Goal: Task Accomplishment & Management: Manage account settings

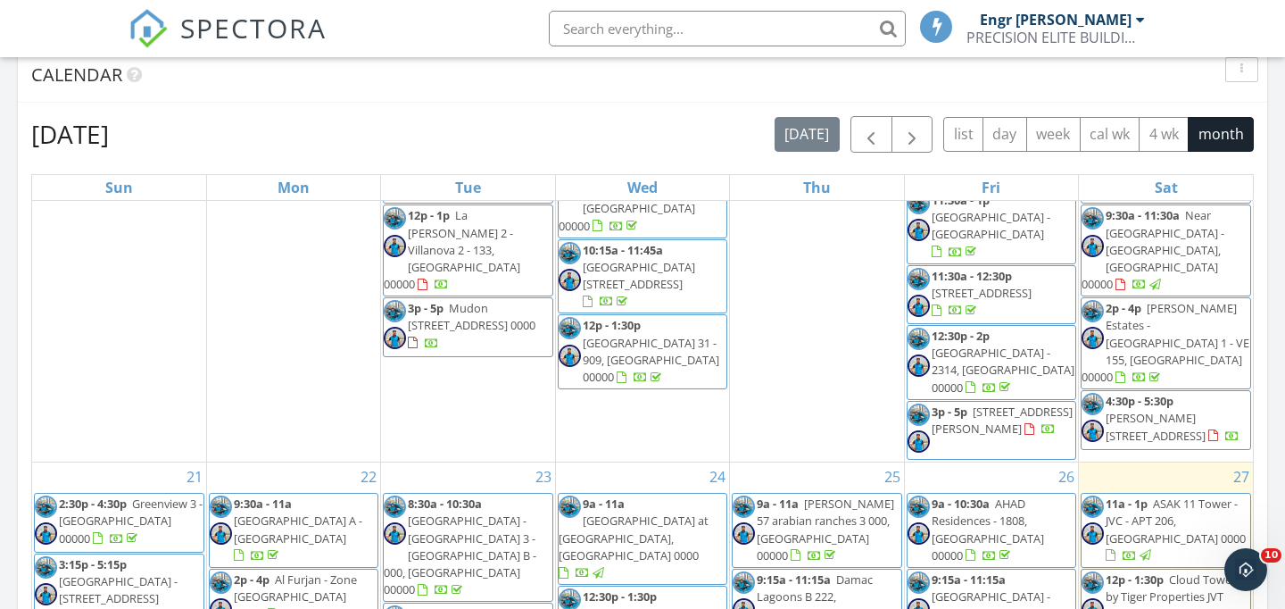
scroll to position [1040, 0]
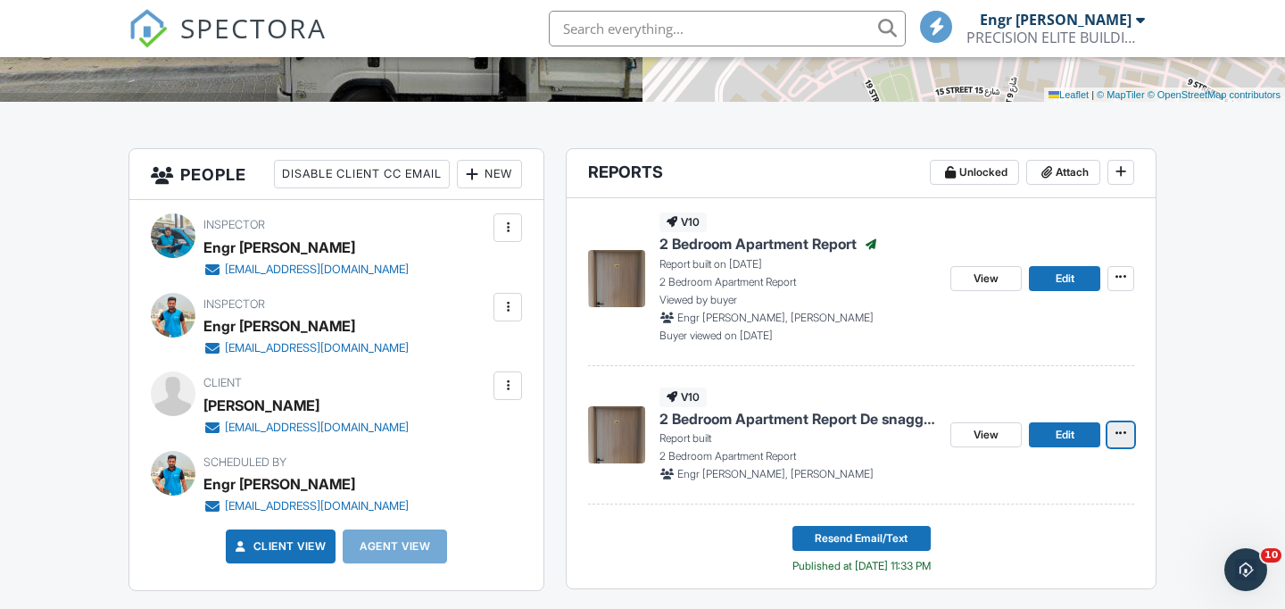
click at [1119, 432] on icon at bounding box center [1121, 433] width 11 height 12
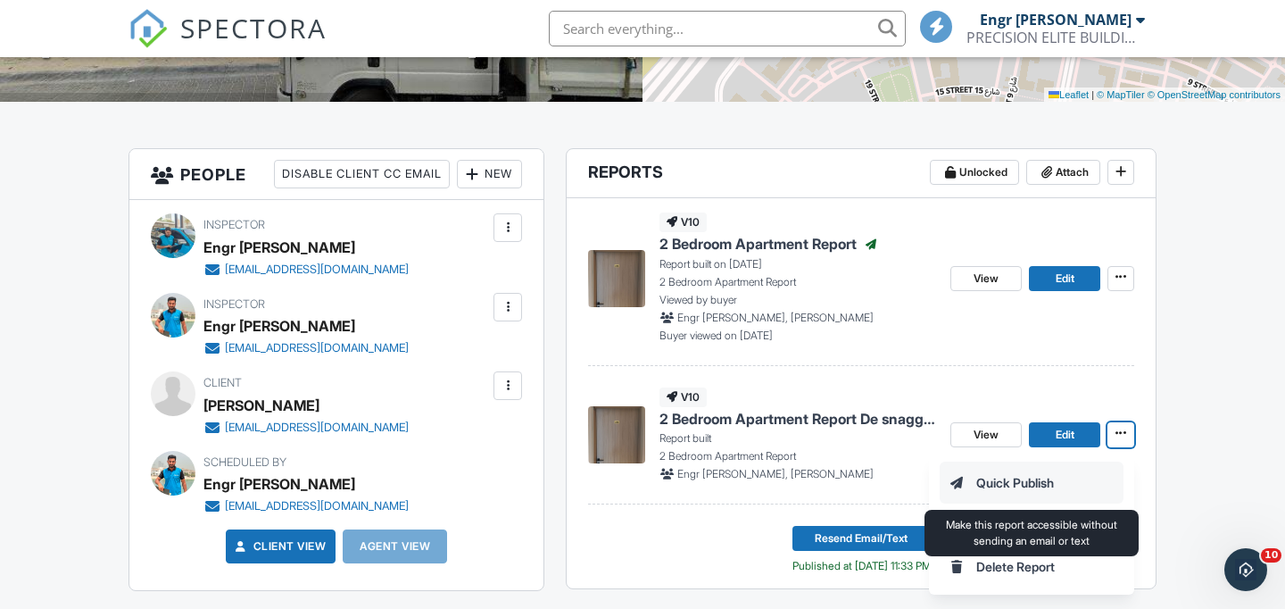
click at [1031, 479] on input "Quick Publish" at bounding box center [1032, 482] width 182 height 40
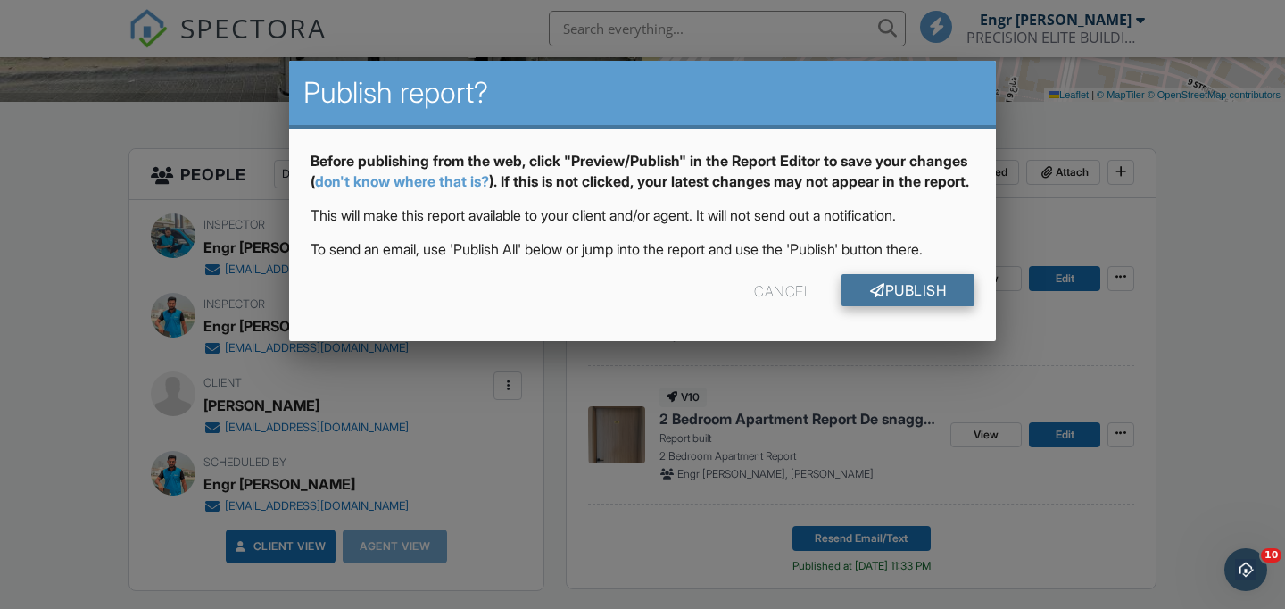
click at [925, 306] on link "Publish" at bounding box center [908, 290] width 133 height 32
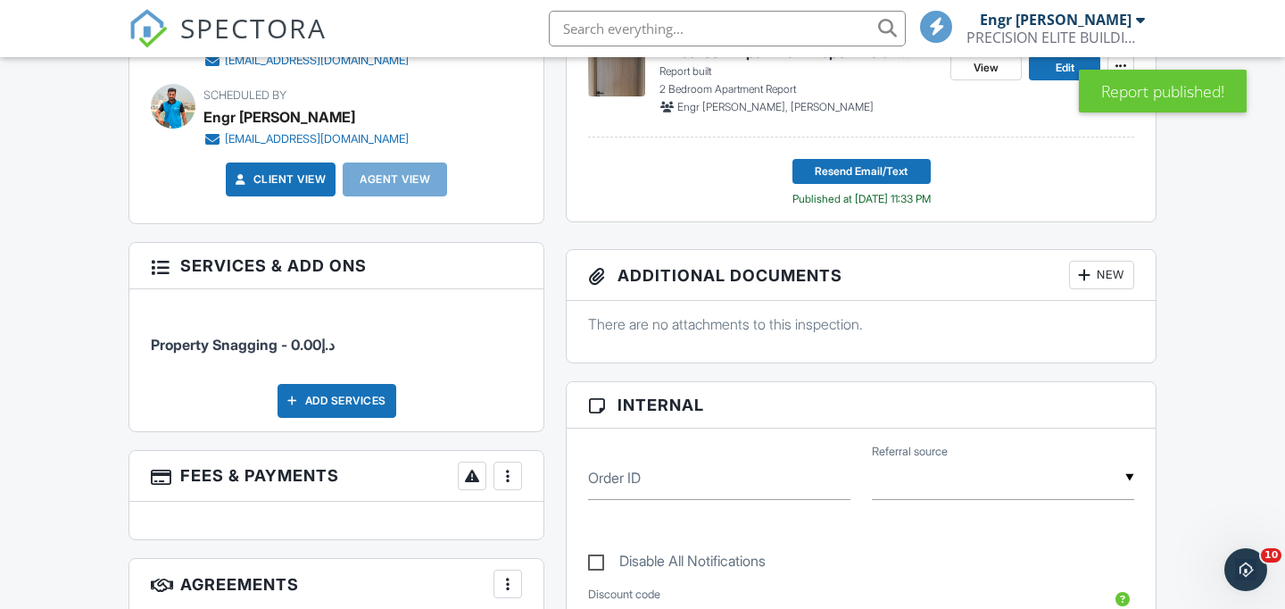
scroll to position [739, 0]
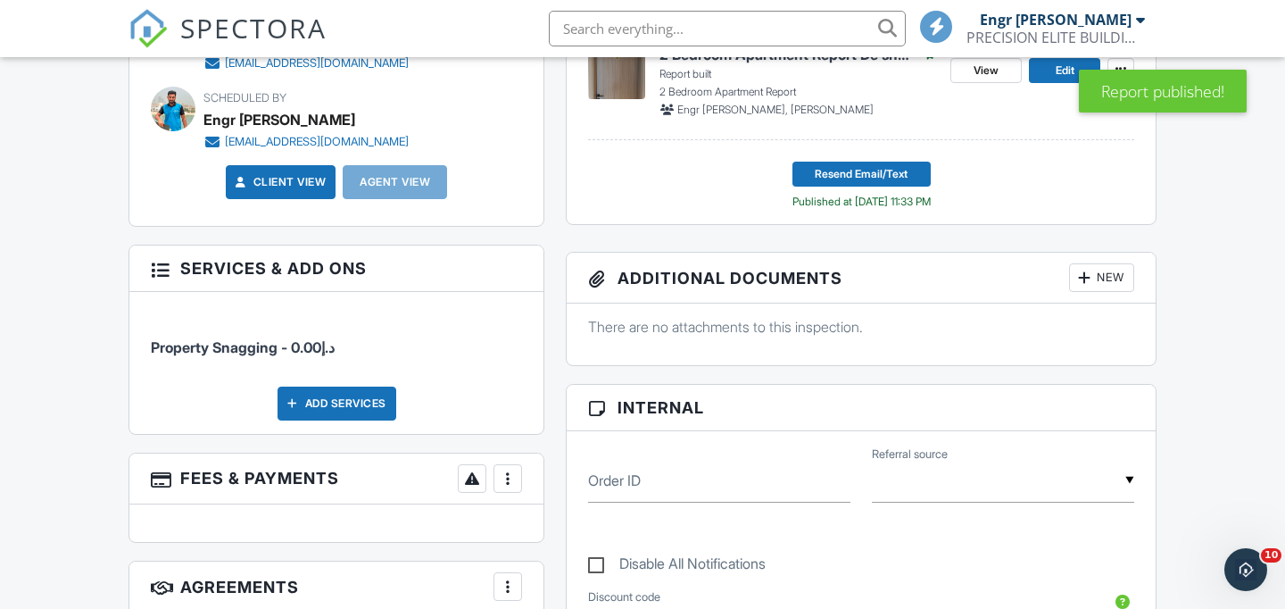
click at [875, 188] on div "Resend Email/Text Published at [DATE] 11:33 PM" at bounding box center [861, 186] width 138 height 48
click at [871, 171] on span "Resend Email/Text" at bounding box center [861, 174] width 93 height 18
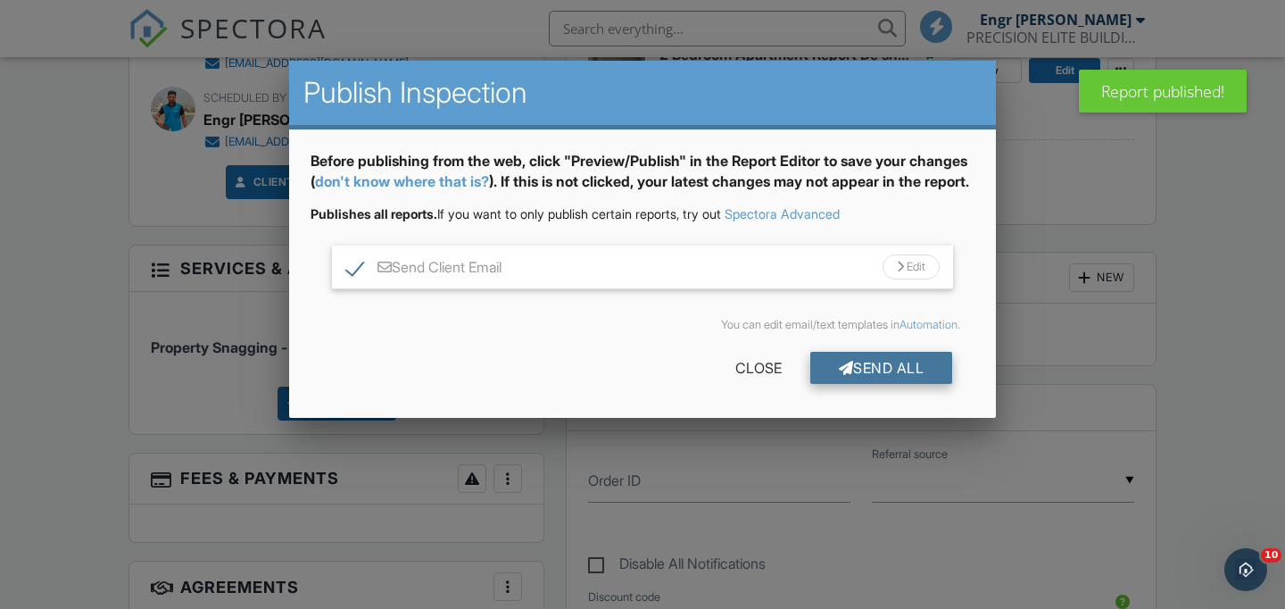
click at [873, 384] on div "Send All" at bounding box center [881, 368] width 143 height 32
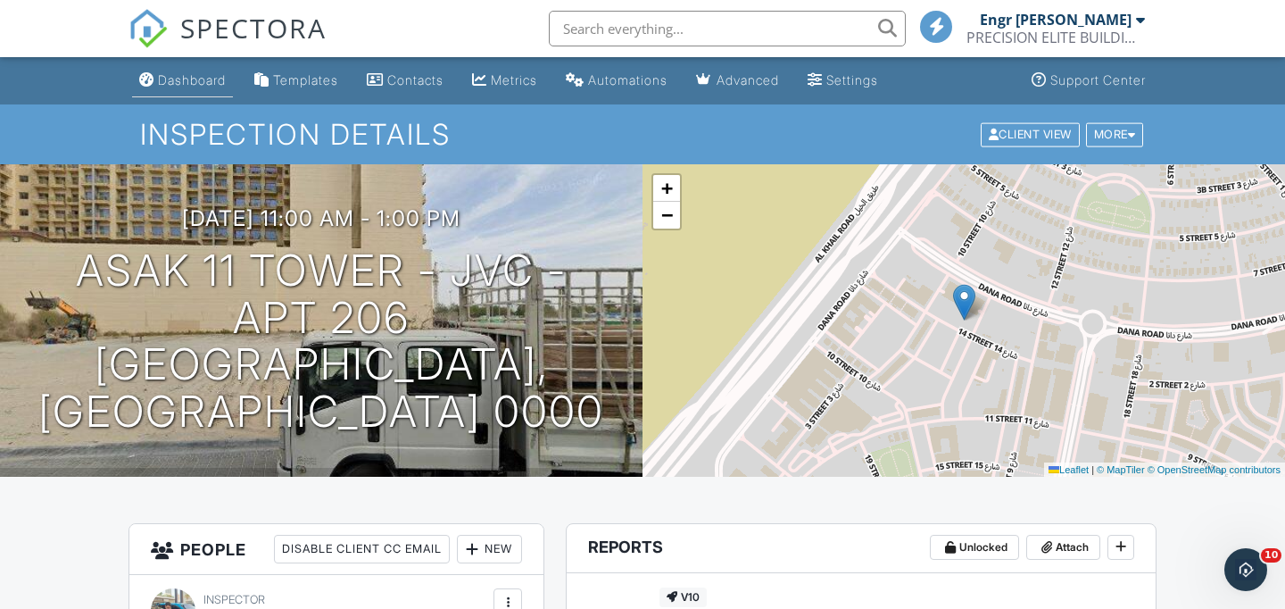
click at [218, 92] on link "Dashboard" at bounding box center [182, 80] width 101 height 33
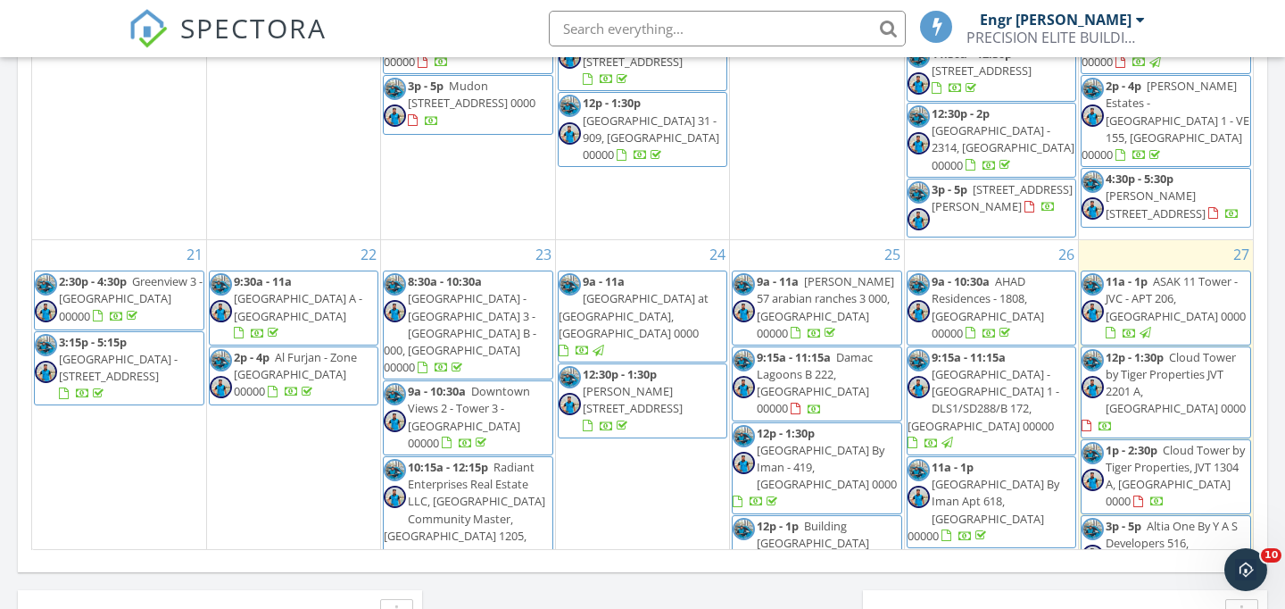
scroll to position [893, 0]
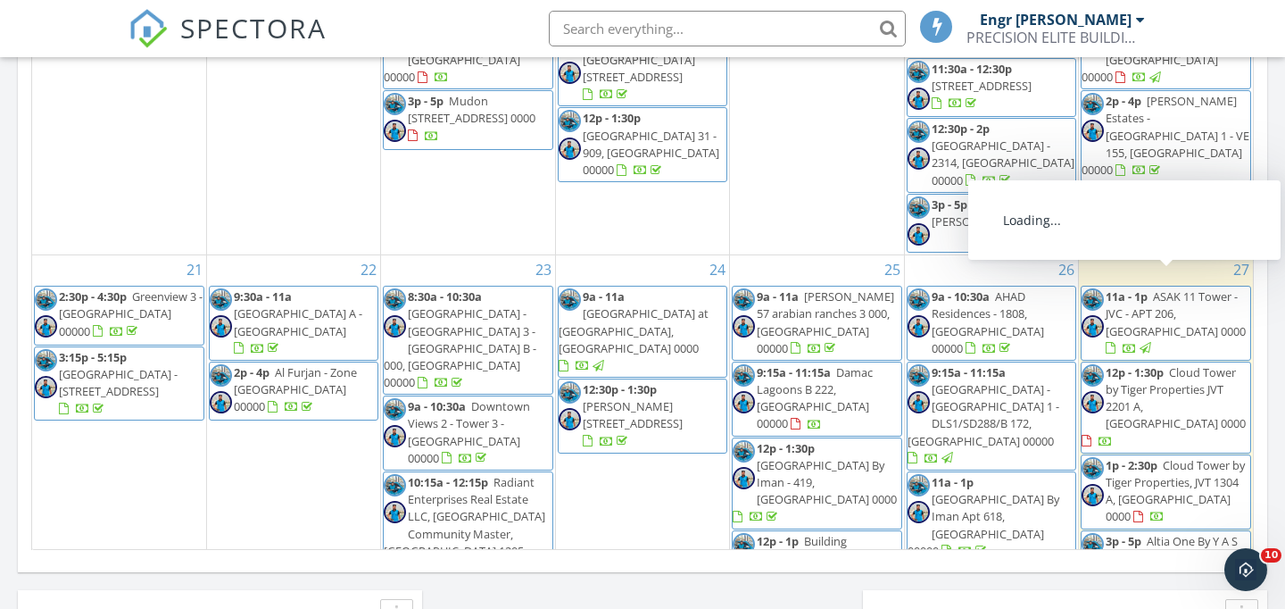
click at [1149, 587] on div at bounding box center [1145, 593] width 10 height 12
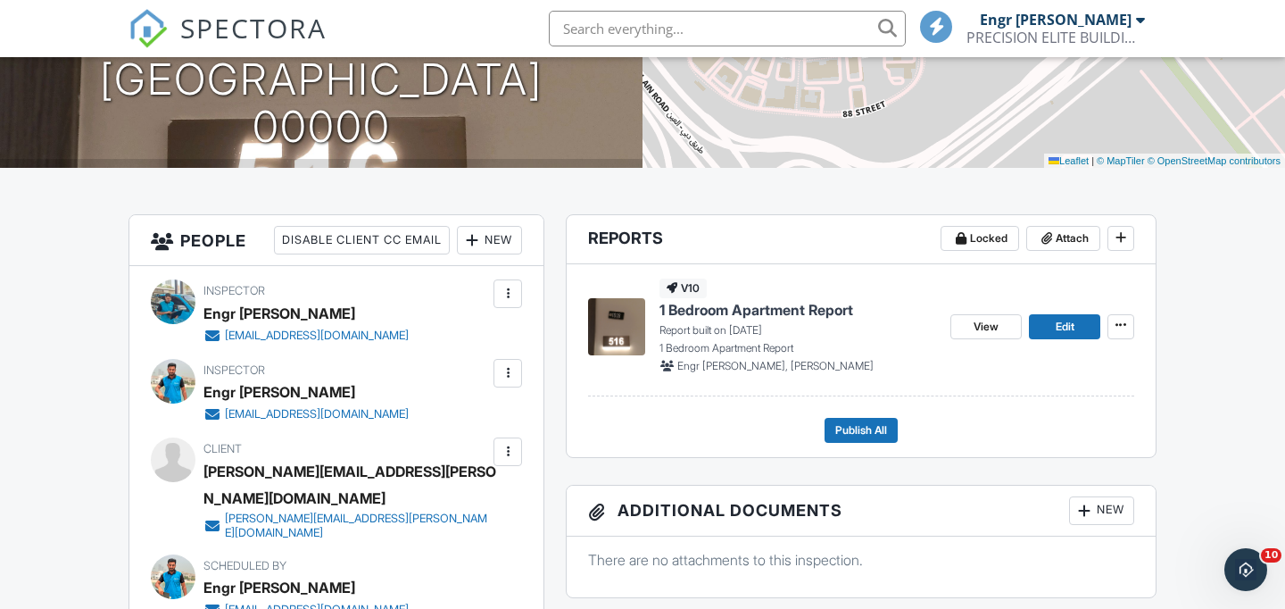
scroll to position [310, 0]
click at [997, 336] on link "View" at bounding box center [985, 325] width 71 height 25
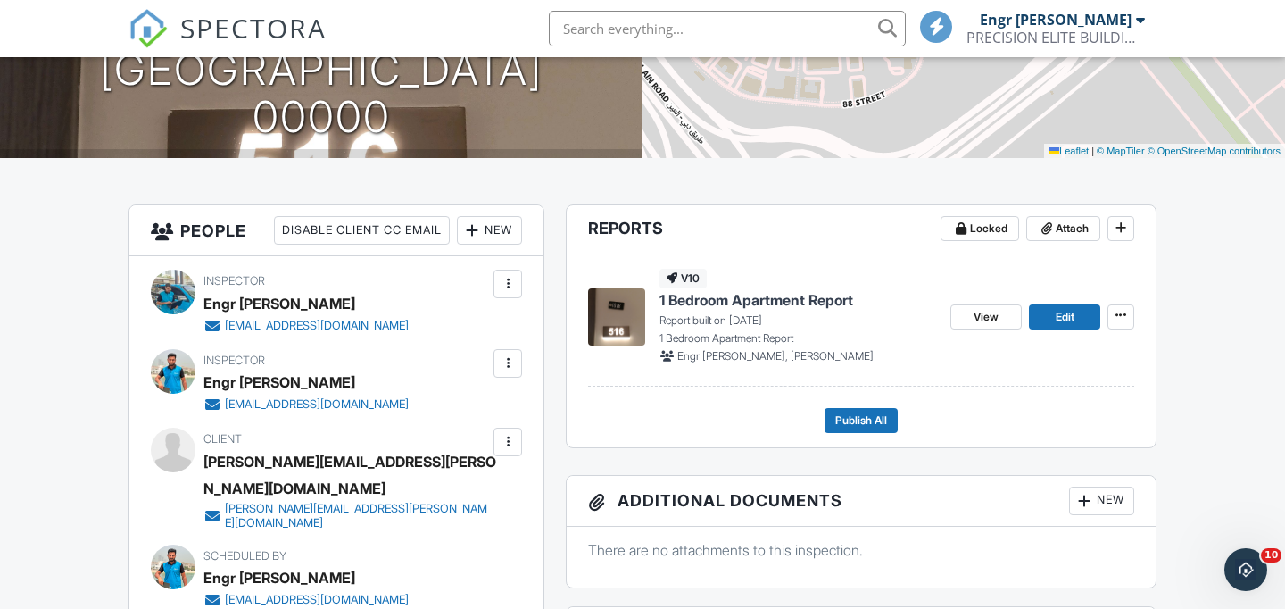
click at [271, 502] on div "ranusha.desilva@springfield-re.com" at bounding box center [357, 516] width 264 height 29
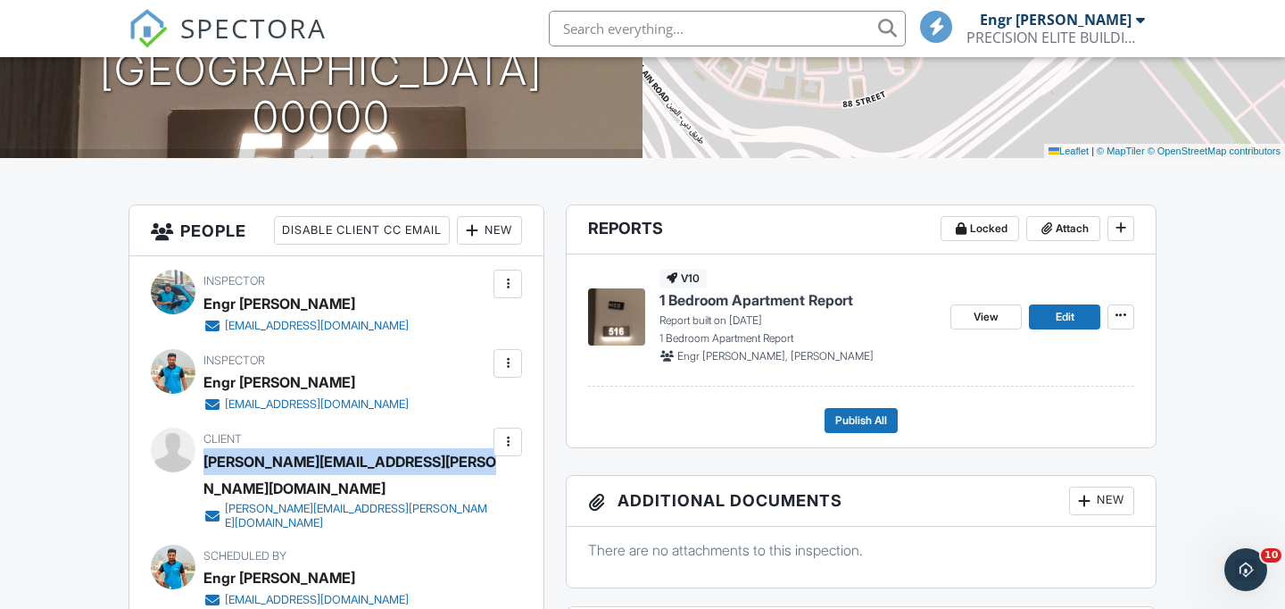
drag, startPoint x: 203, startPoint y: 456, endPoint x: 478, endPoint y: 457, distance: 274.9
click at [478, 457] on div "Client ranusha.desilva@springfield-re.com ranusha.desilva@springfield-re.com" at bounding box center [388, 478] width 371 height 102
copy div "ranusha.desilva@springfield-re.com"
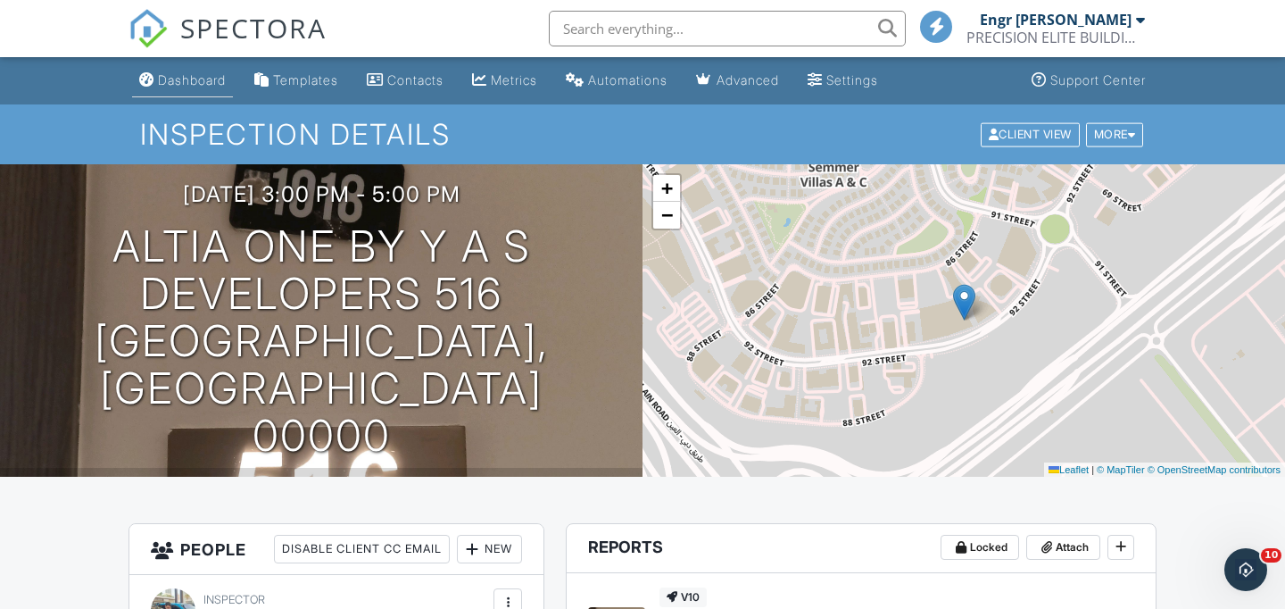
click at [203, 78] on div "Dashboard" at bounding box center [192, 79] width 68 height 15
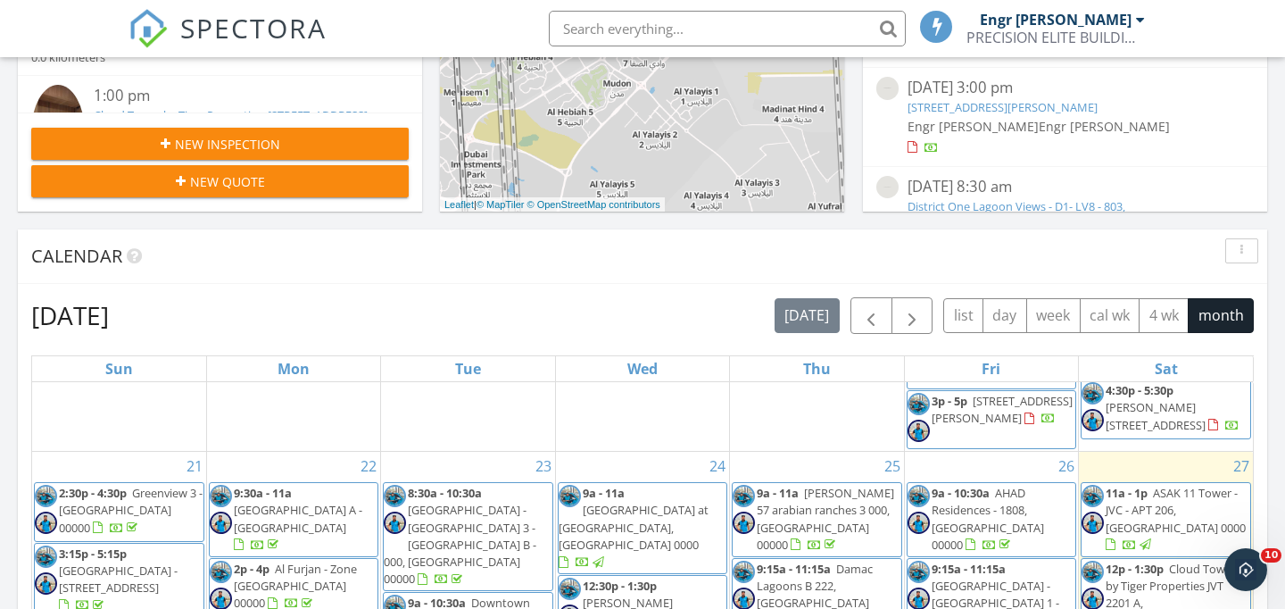
scroll to position [1221, 0]
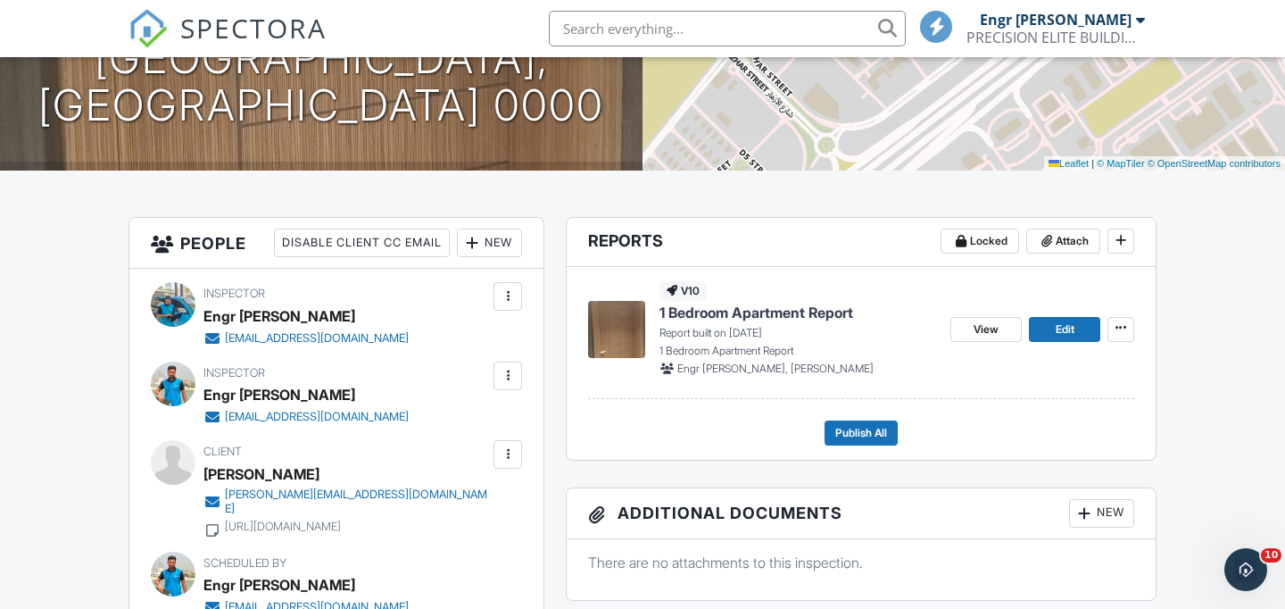
scroll to position [312, 0]
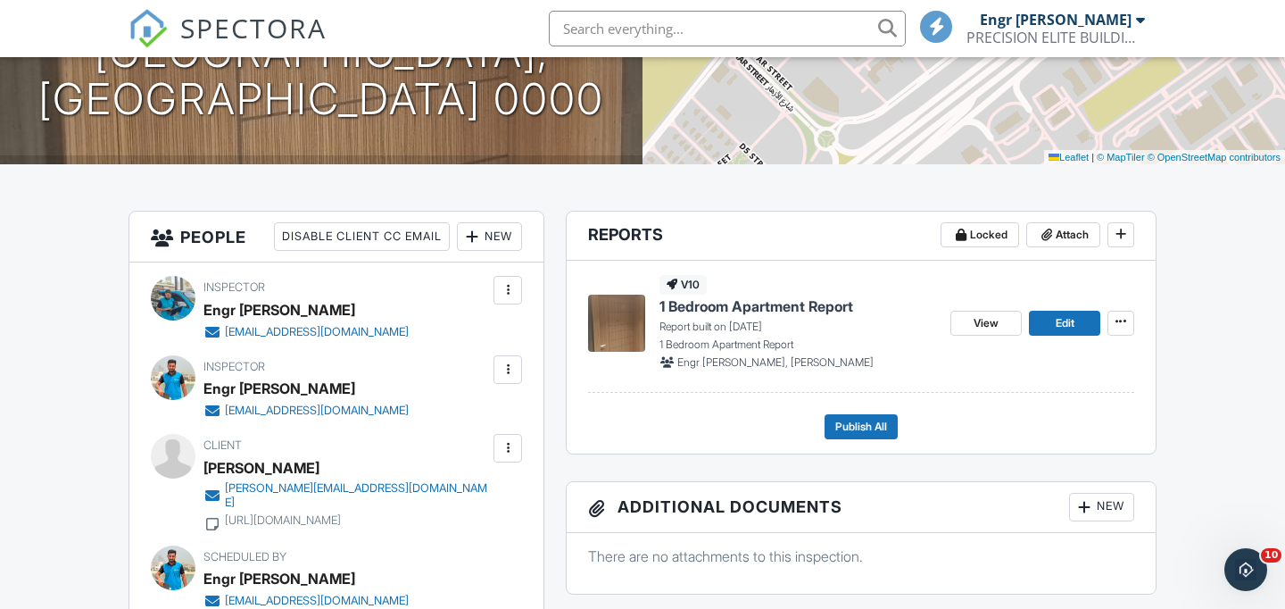
click at [283, 489] on link "kamal_dallas@hotmail.com" at bounding box center [346, 495] width 286 height 29
click at [435, 429] on div "Inspector Engr Aftab Ali dubaipropertysnagging@gmail.com Make Visible Mark As R…" at bounding box center [336, 473] width 414 height 422
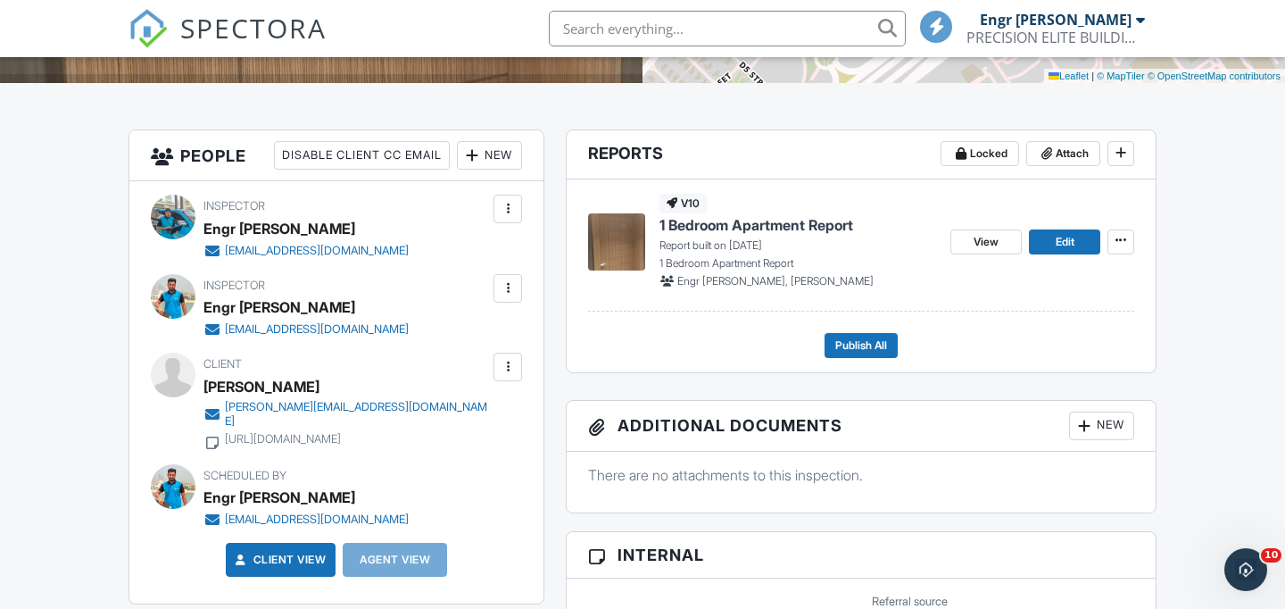
scroll to position [394, 0]
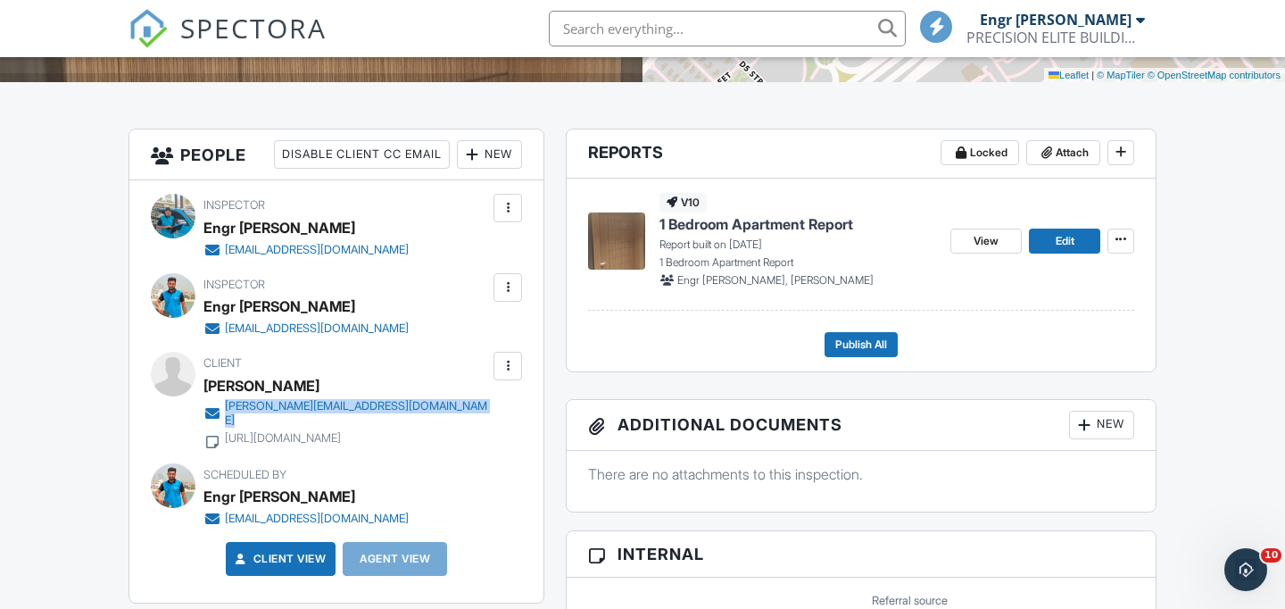
copy div "kamal_dallas@hotmail.com"
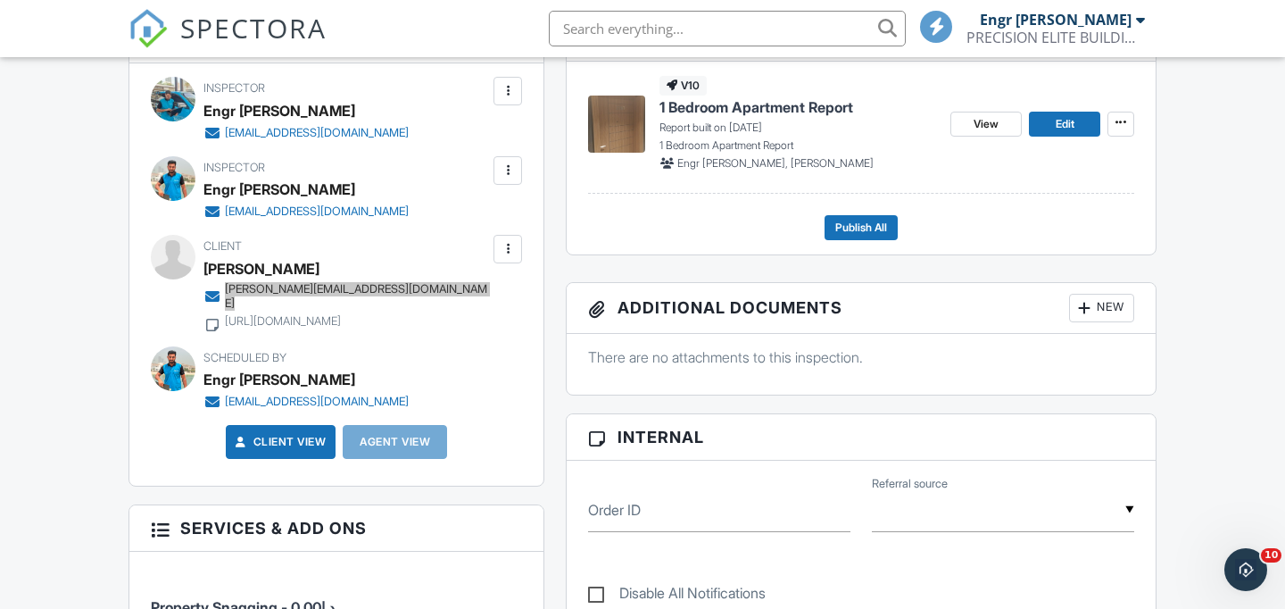
scroll to position [522, 0]
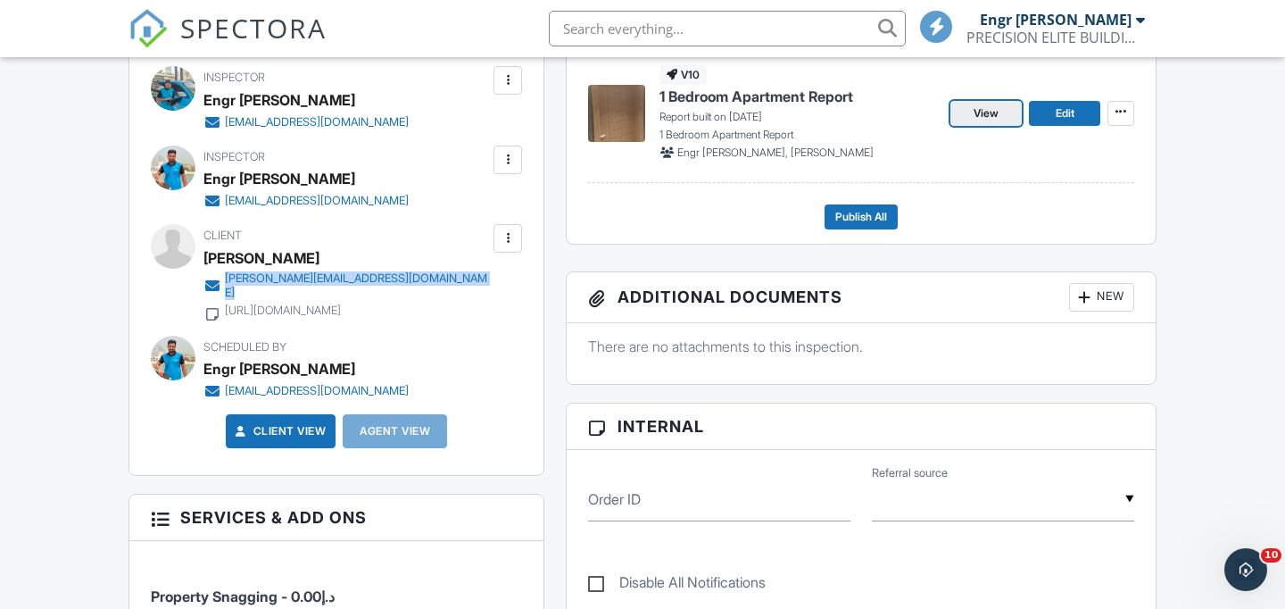
click at [1010, 120] on link "View" at bounding box center [985, 113] width 71 height 25
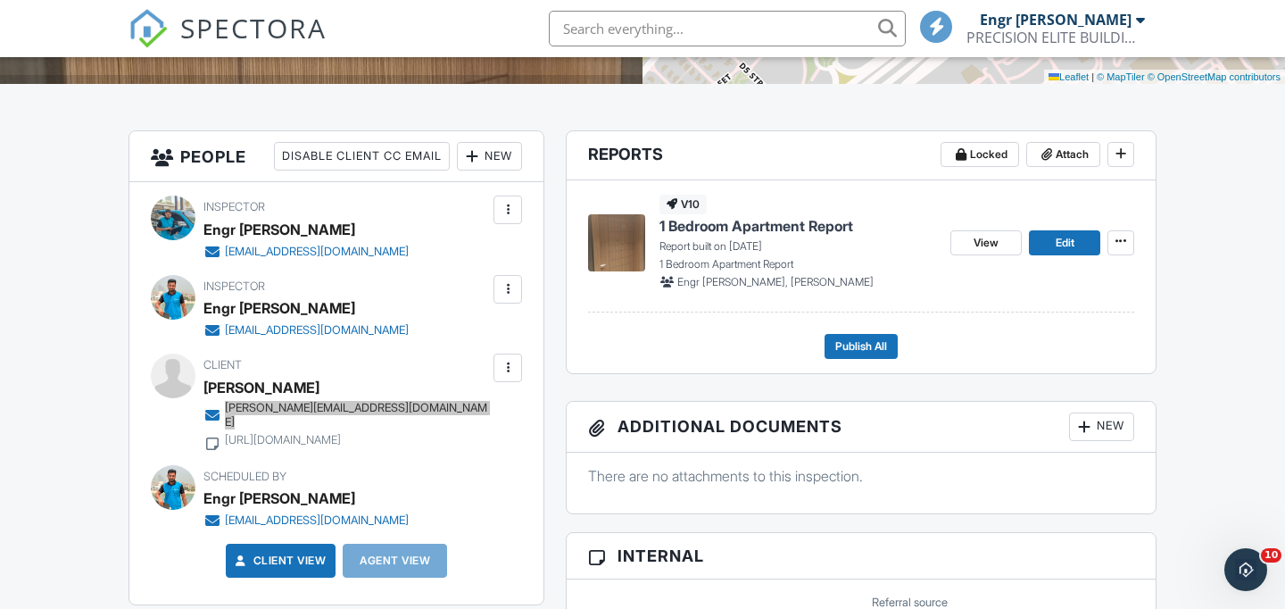
scroll to position [396, 0]
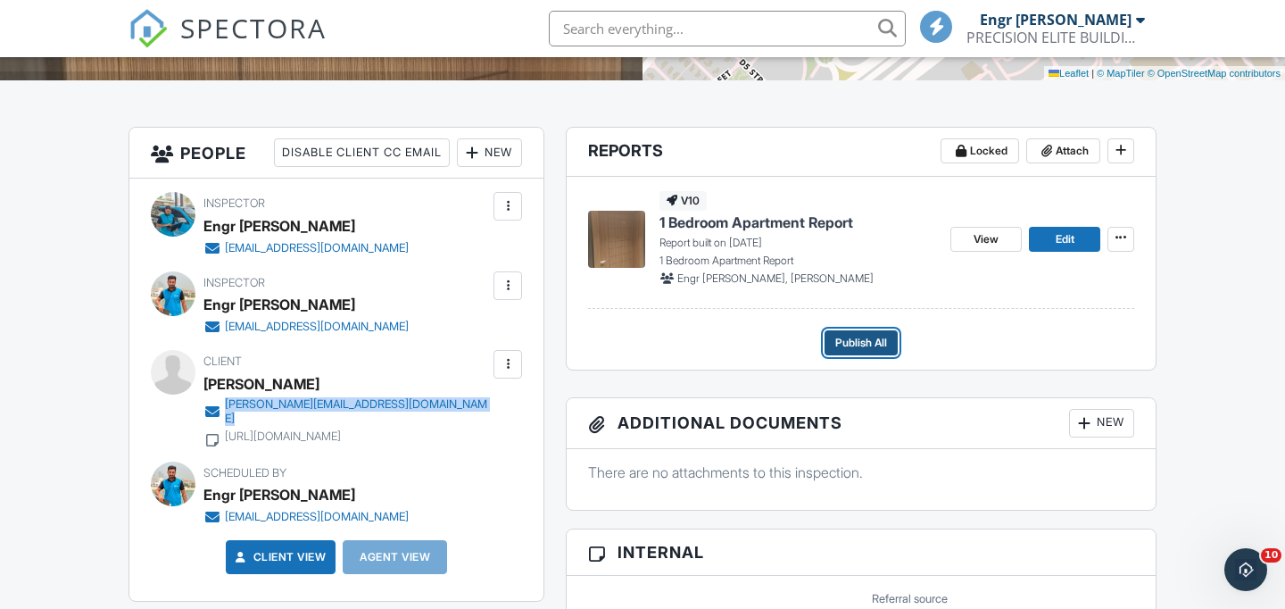
click at [883, 348] on span "Publish All" at bounding box center [861, 343] width 52 height 18
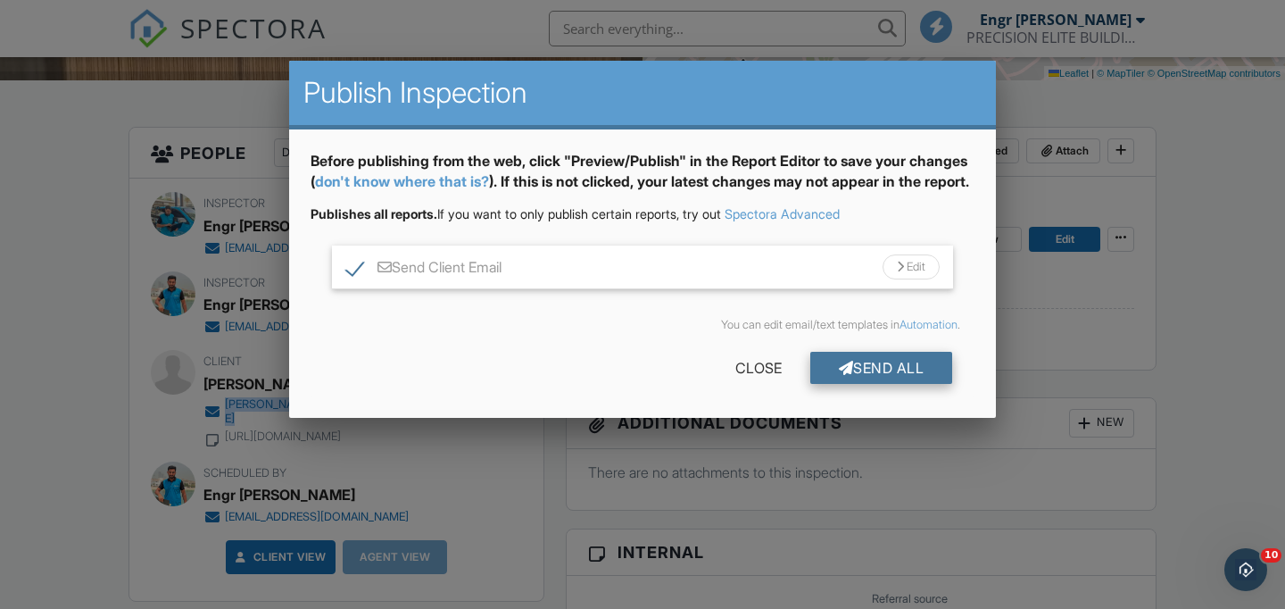
click at [868, 384] on div "Send All" at bounding box center [881, 368] width 143 height 32
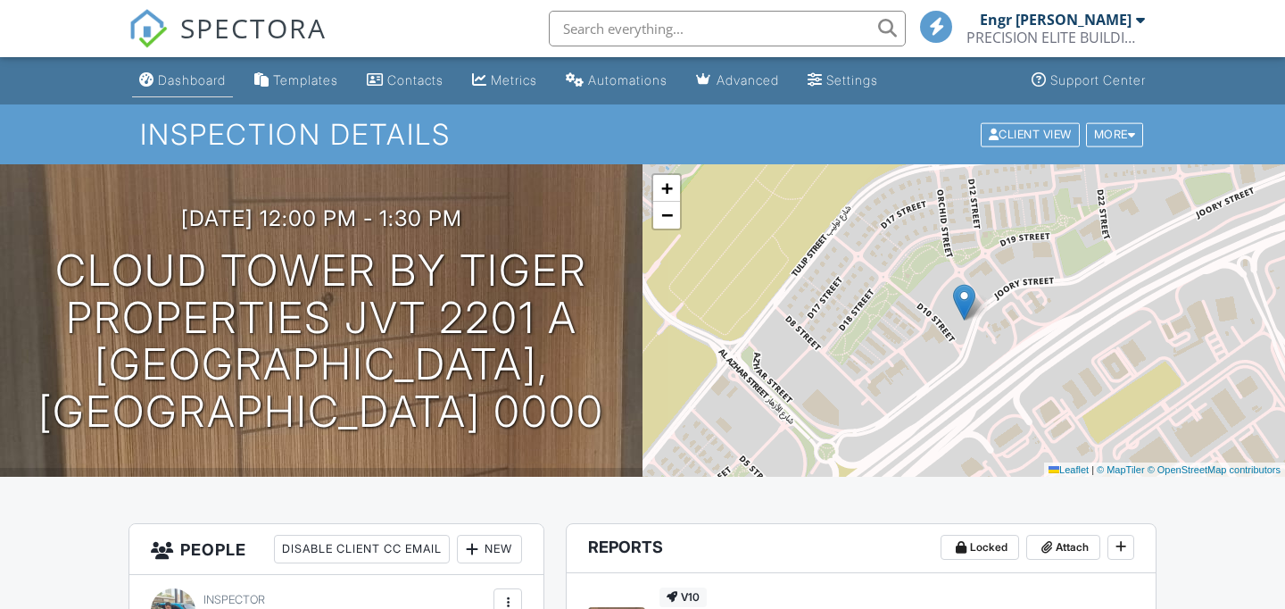
click at [199, 69] on link "Dashboard" at bounding box center [182, 80] width 101 height 33
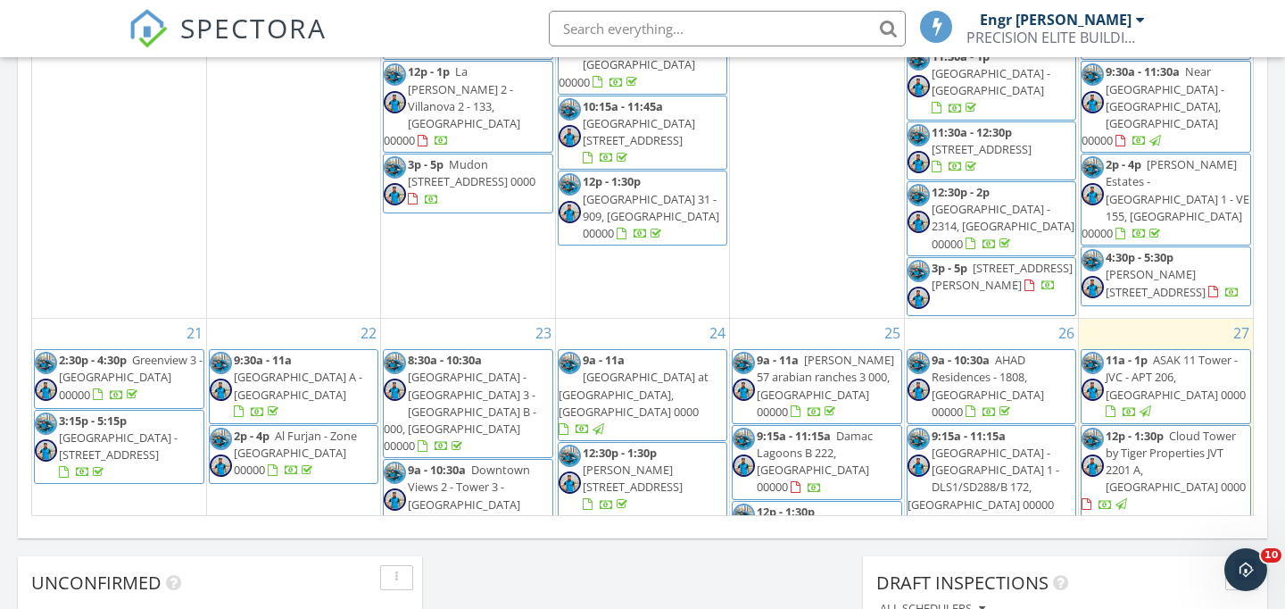
scroll to position [800, 0]
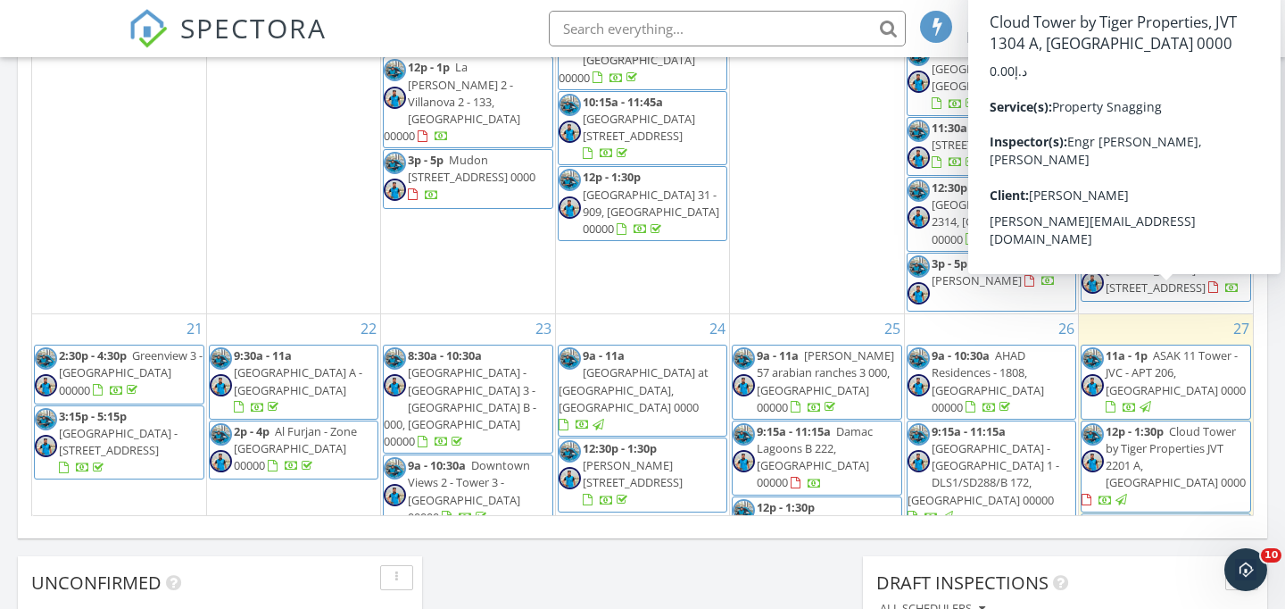
click at [1170, 516] on span "Cloud Tower by Tiger Properties, JVT 1304 A, Dubai 0000" at bounding box center [1175, 550] width 139 height 68
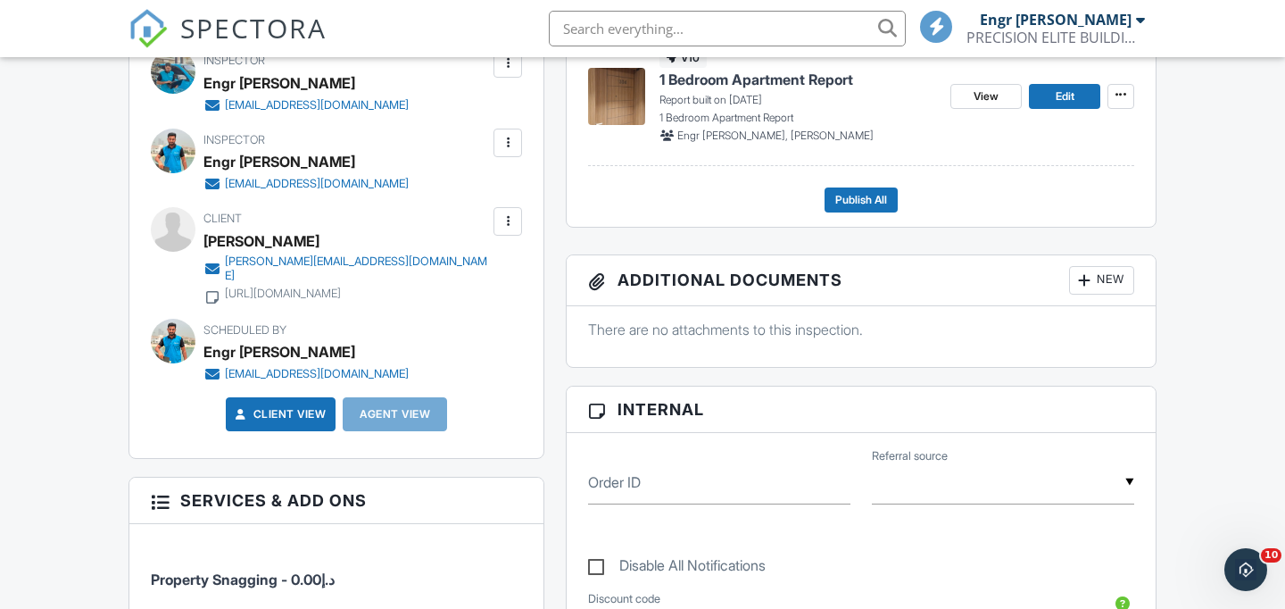
scroll to position [535, 0]
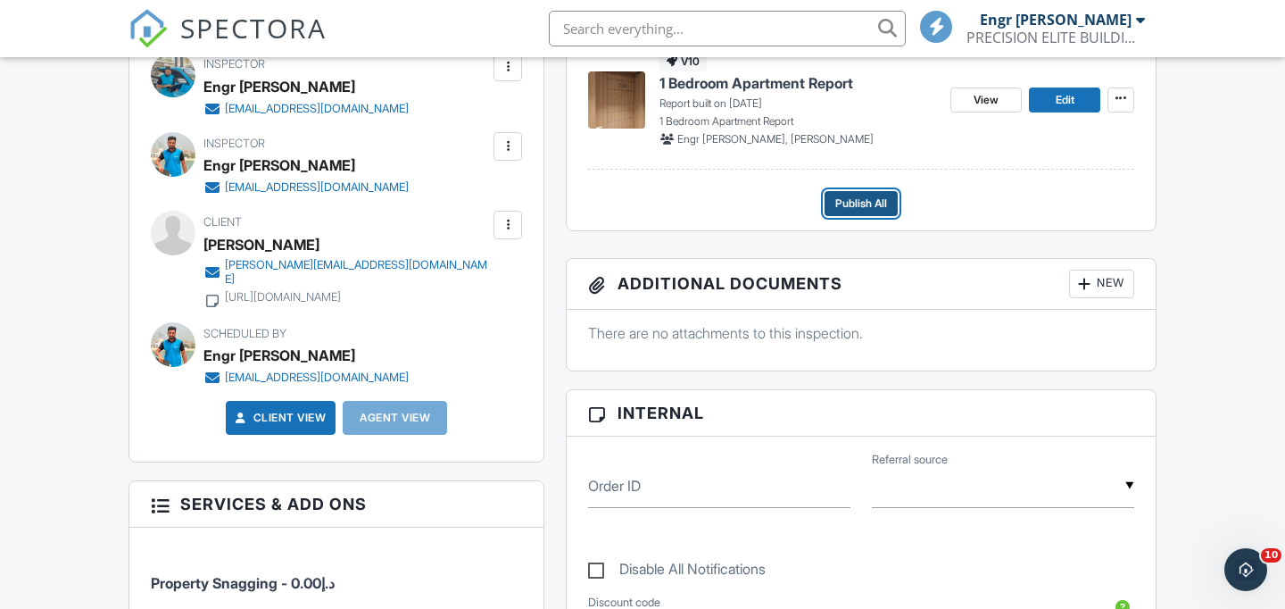
click at [867, 196] on span "Publish All" at bounding box center [861, 204] width 52 height 18
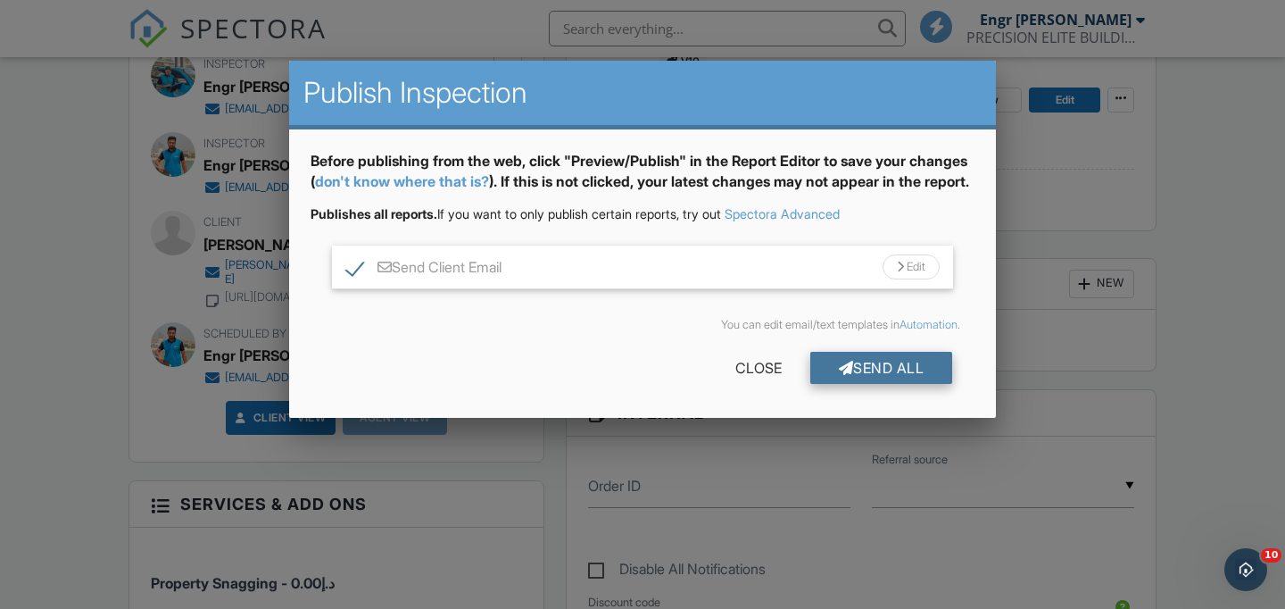
click at [894, 372] on div "Send All" at bounding box center [881, 368] width 143 height 32
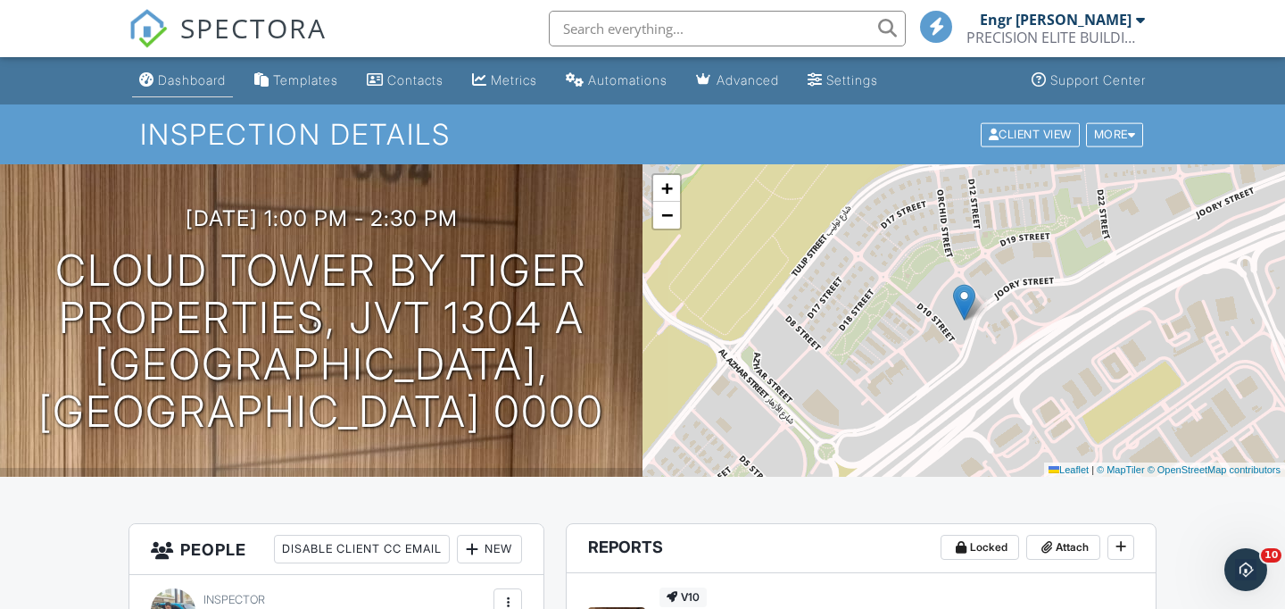
click at [213, 79] on div "Dashboard" at bounding box center [192, 79] width 68 height 15
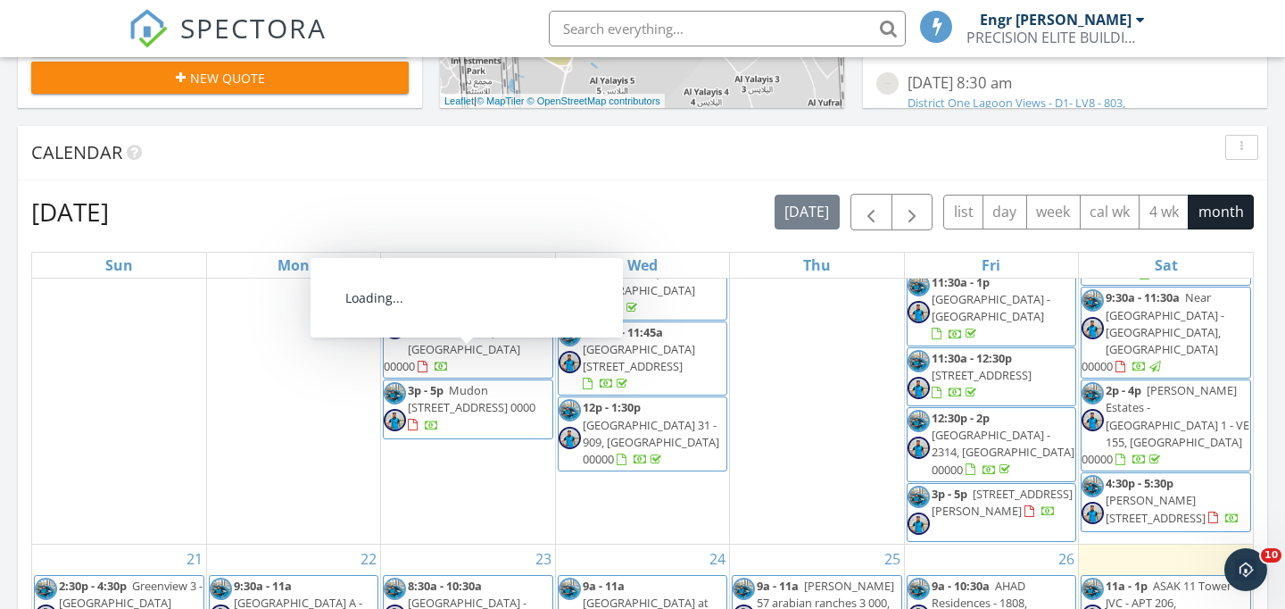
scroll to position [1118, 0]
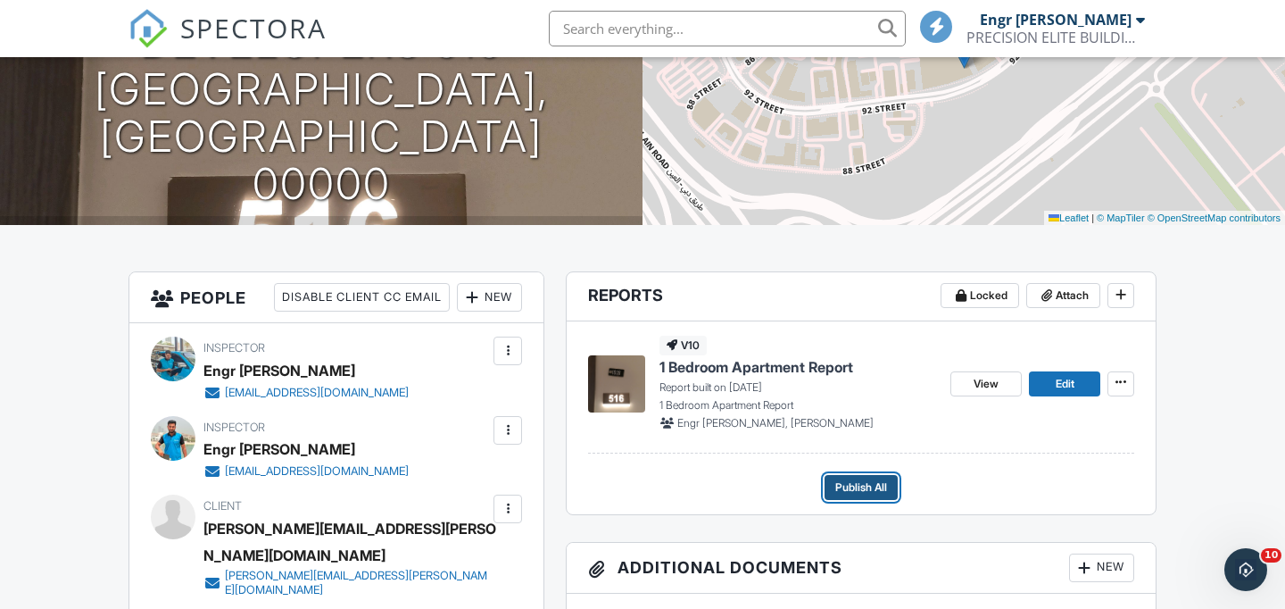
click at [875, 485] on span "Publish All" at bounding box center [861, 487] width 52 height 18
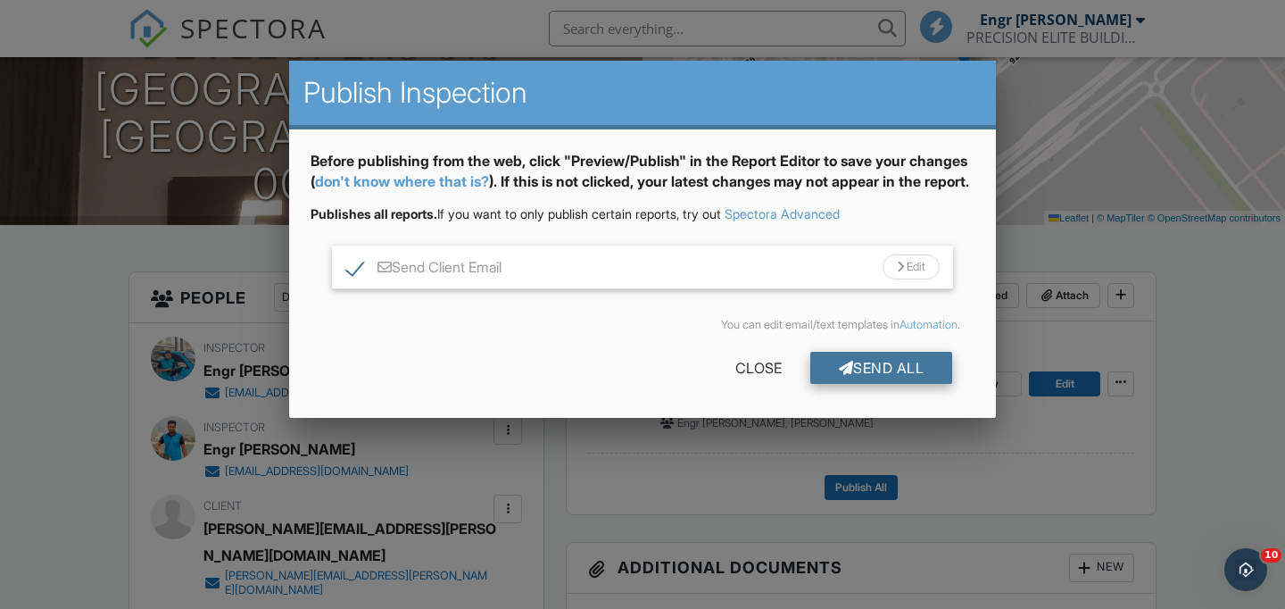
click at [904, 384] on div "Send All" at bounding box center [881, 368] width 143 height 32
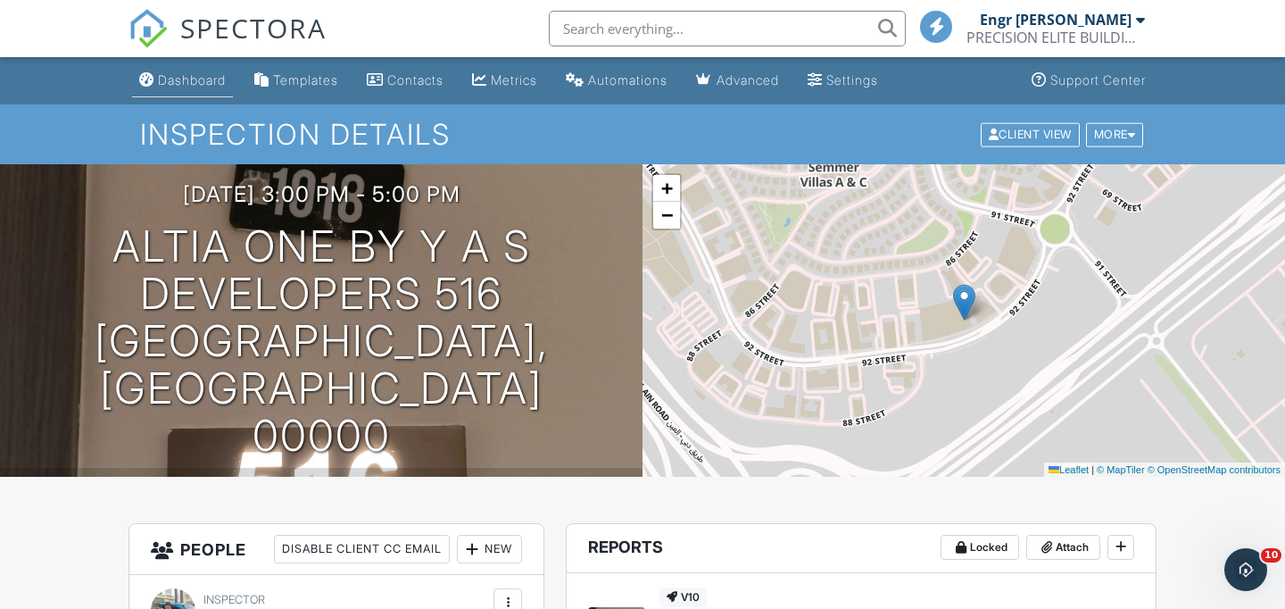
click at [183, 82] on div "Dashboard" at bounding box center [192, 79] width 68 height 15
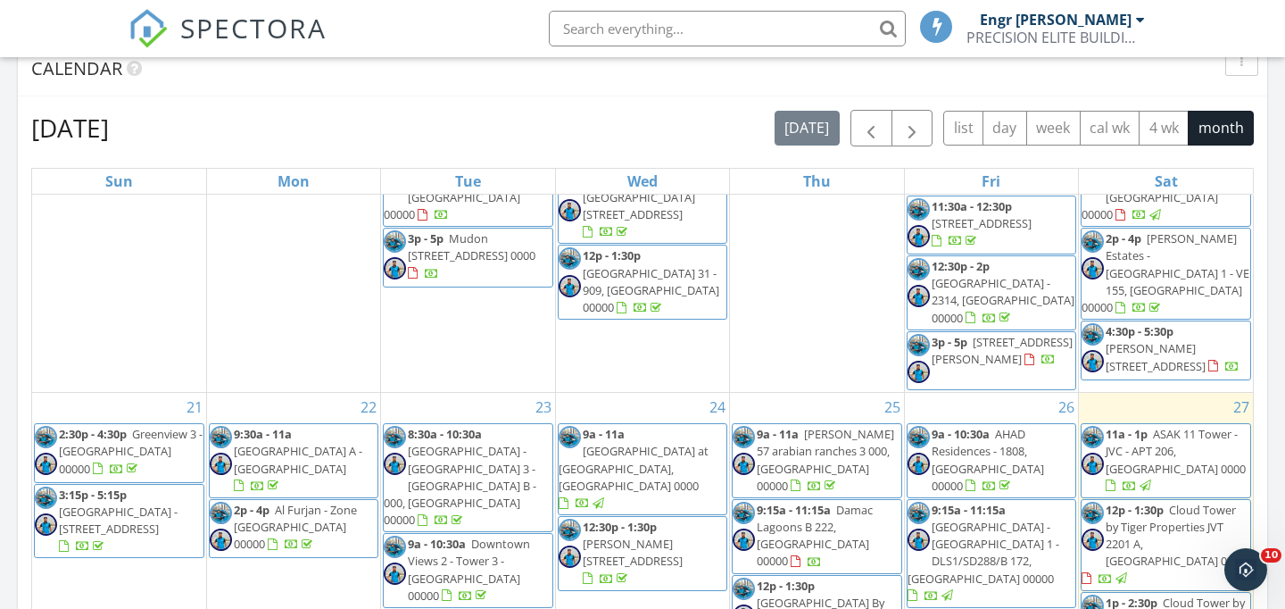
scroll to position [1102, 0]
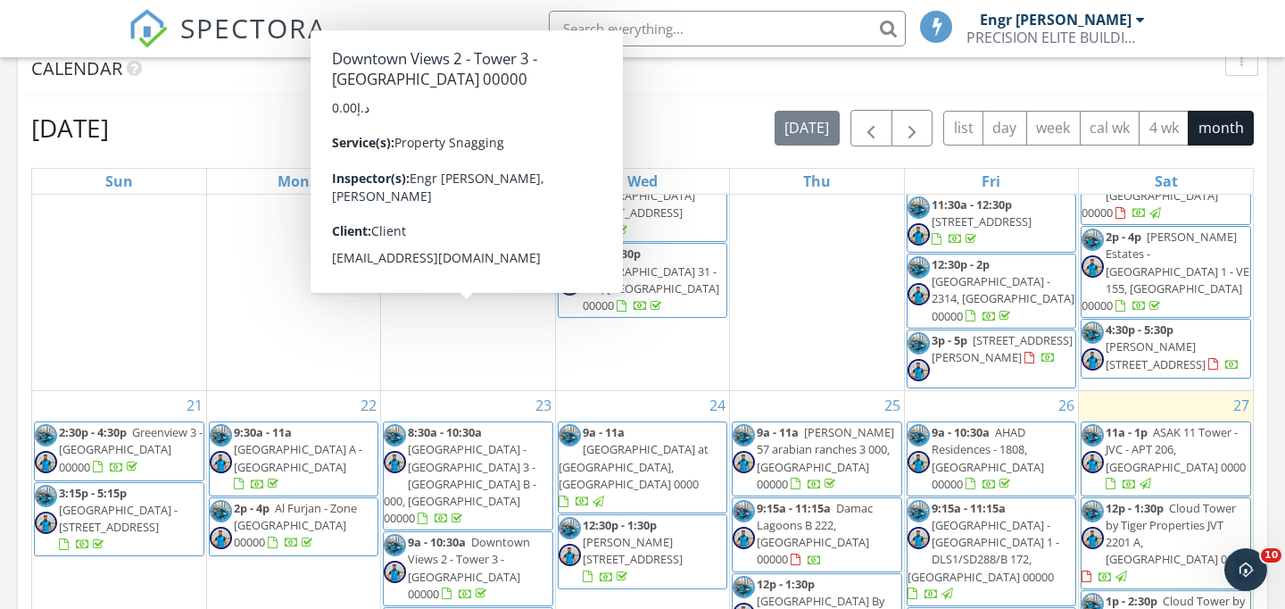
click at [710, 119] on div "September 2025 today list day week cal wk 4 wk month" at bounding box center [642, 128] width 1223 height 37
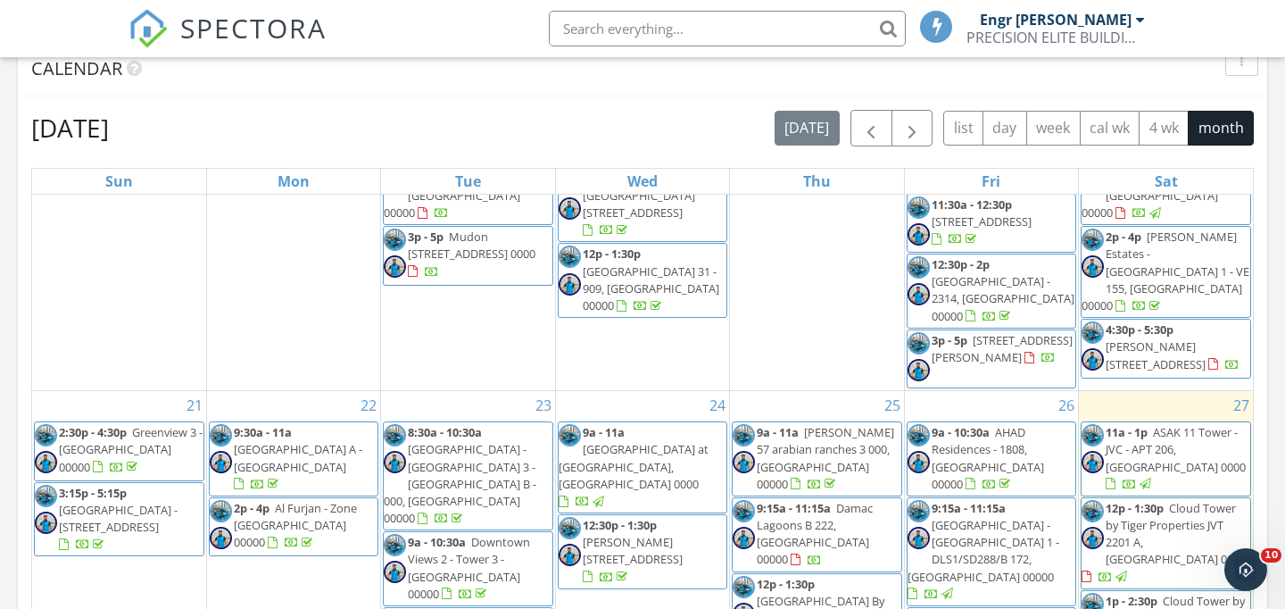
click at [991, 478] on div at bounding box center [990, 485] width 14 height 14
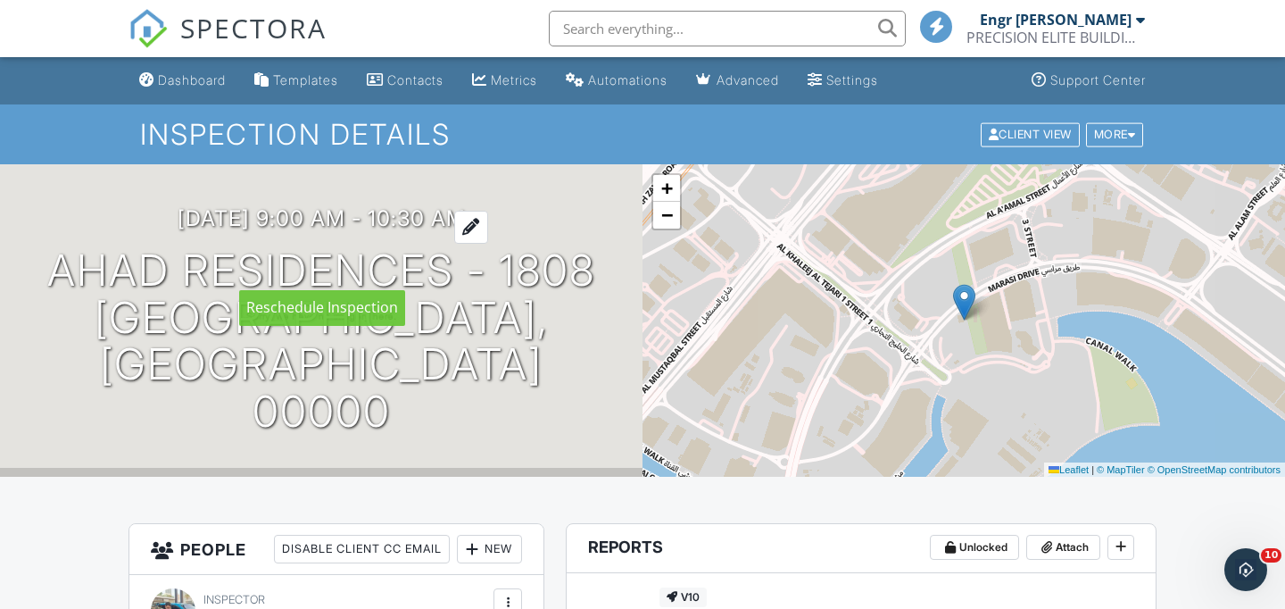
click at [488, 244] on div at bounding box center [471, 227] width 34 height 33
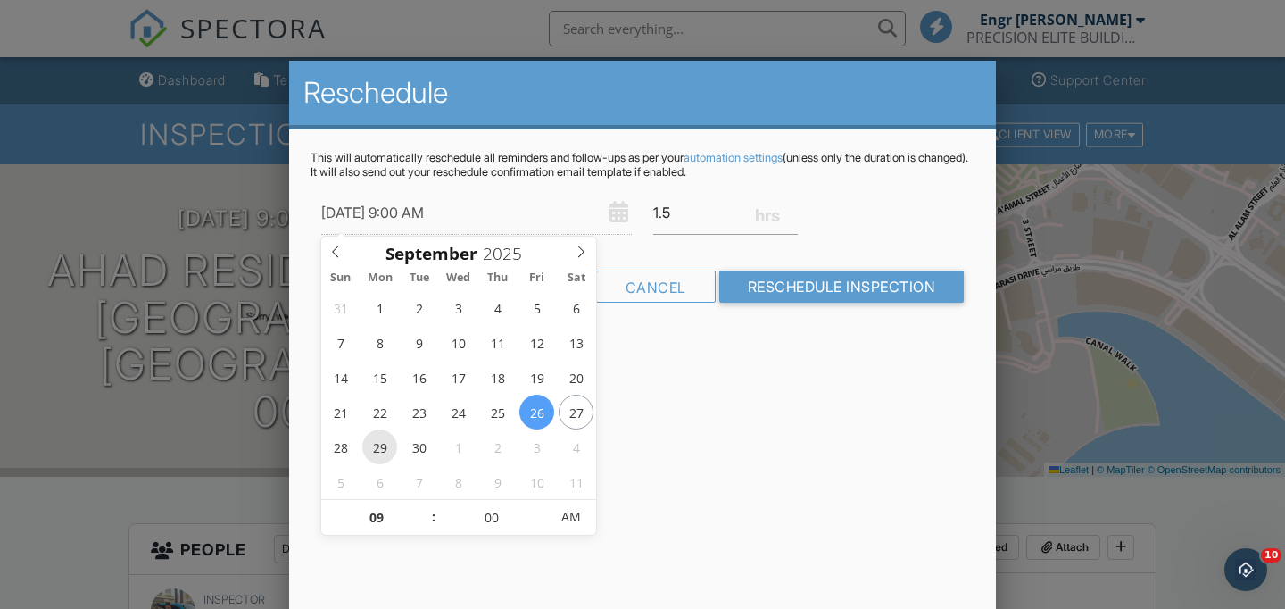
type input "29/09/2025 9:00 AM"
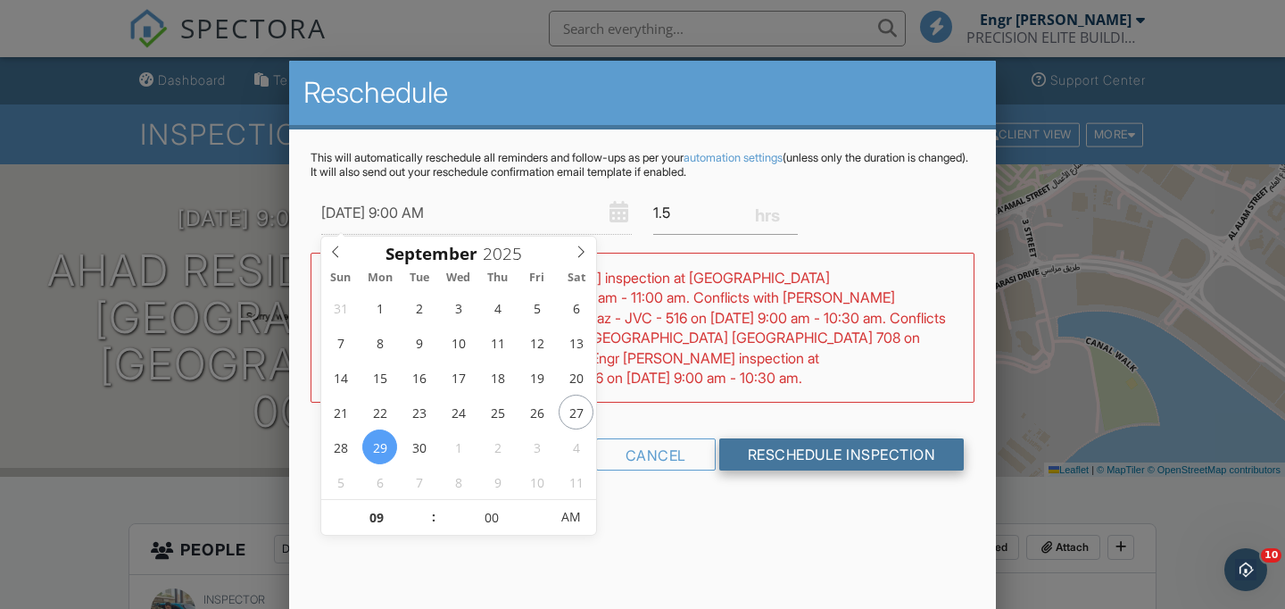
click at [791, 448] on input "Reschedule Inspection" at bounding box center [841, 454] width 245 height 32
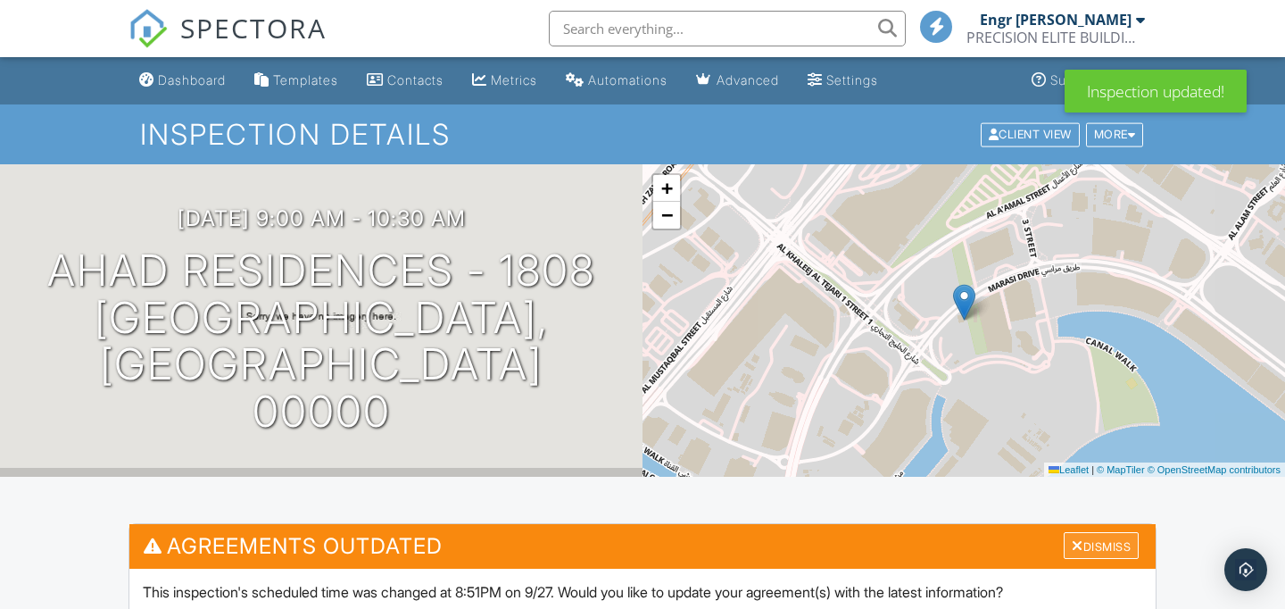
click at [1091, 552] on div "Dismiss" at bounding box center [1101, 546] width 75 height 28
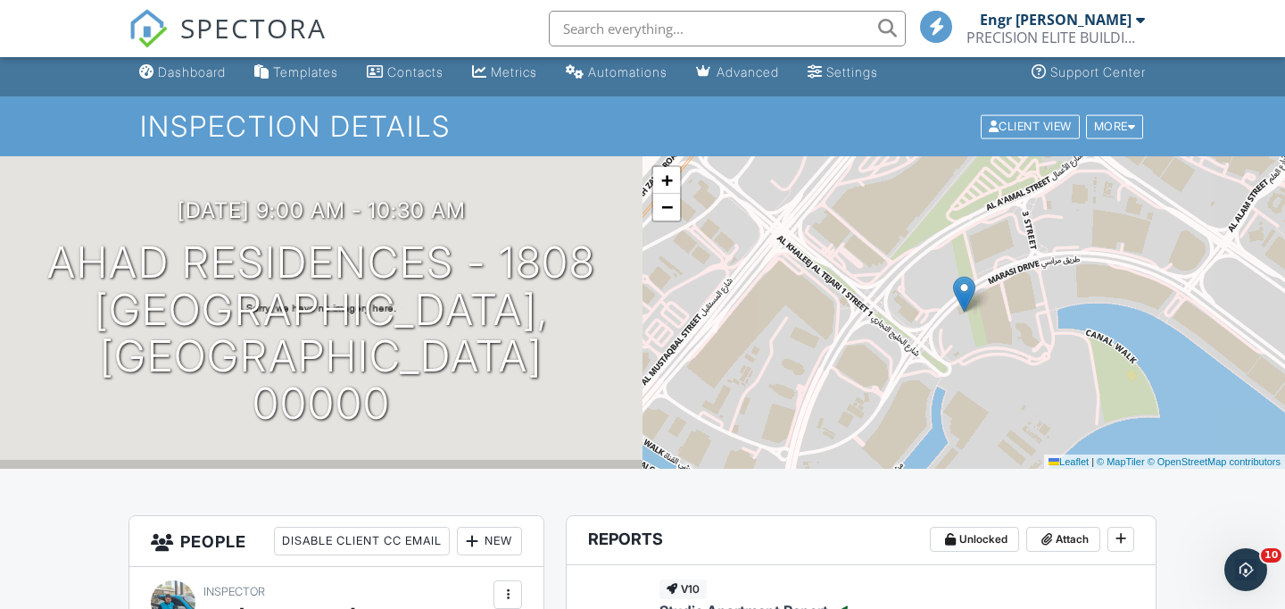
scroll to position [6, 0]
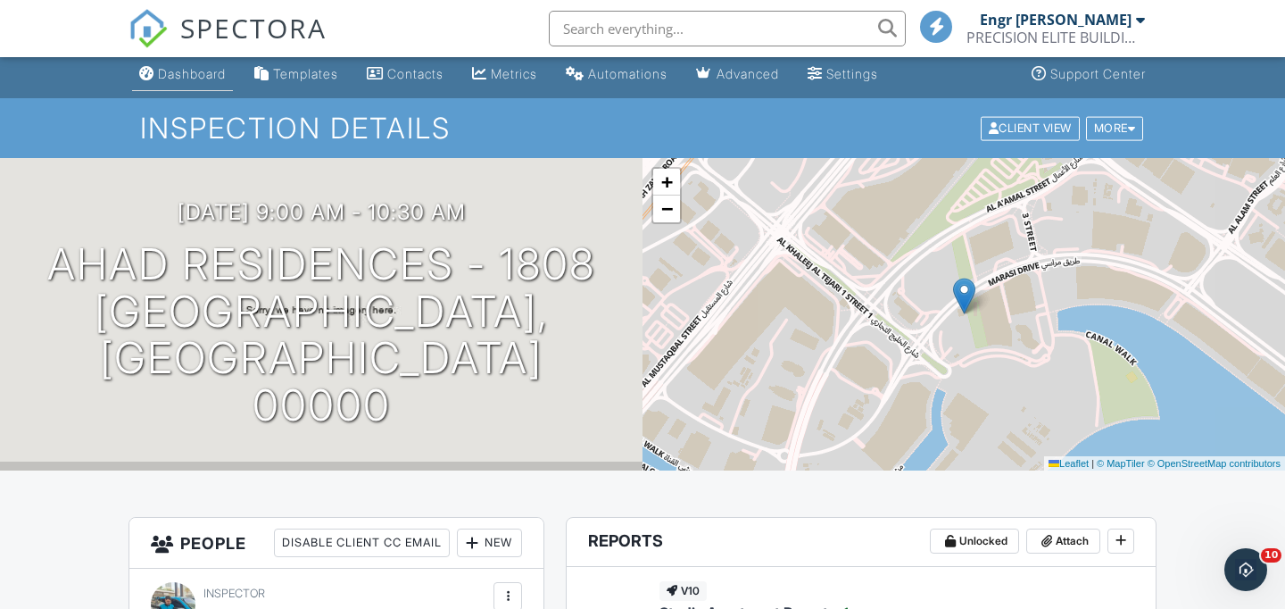
click at [202, 91] on li "Dashboard" at bounding box center [183, 74] width 108 height 47
click at [190, 76] on div "Dashboard" at bounding box center [192, 73] width 68 height 15
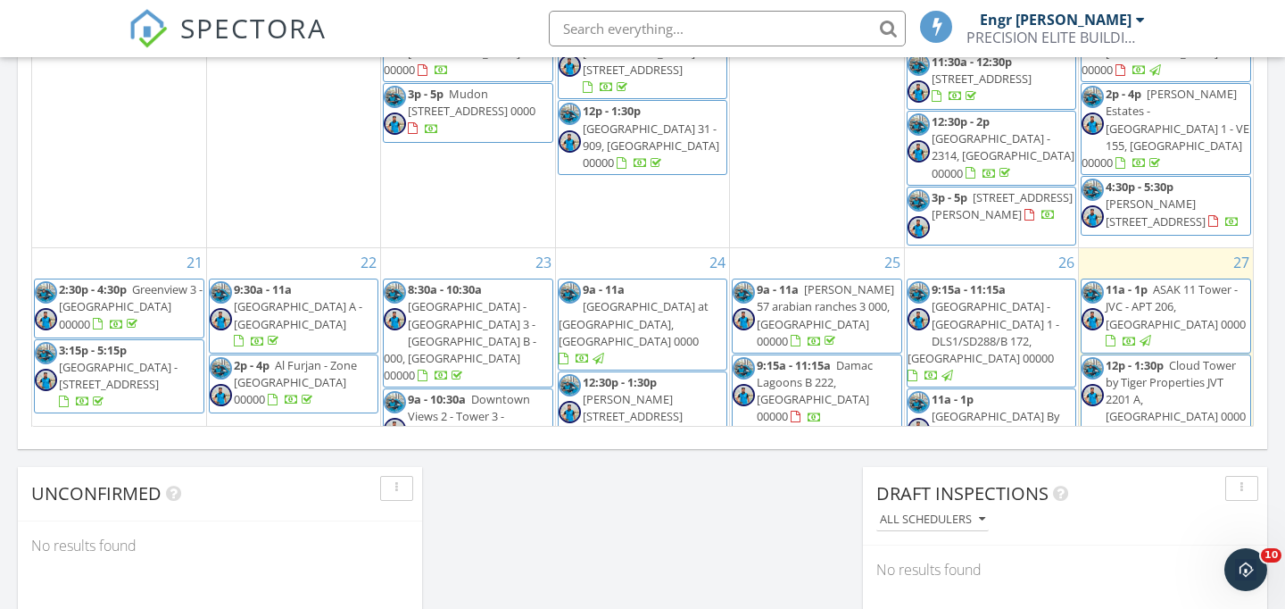
scroll to position [764, 0]
